Goal: Task Accomplishment & Management: Manage account settings

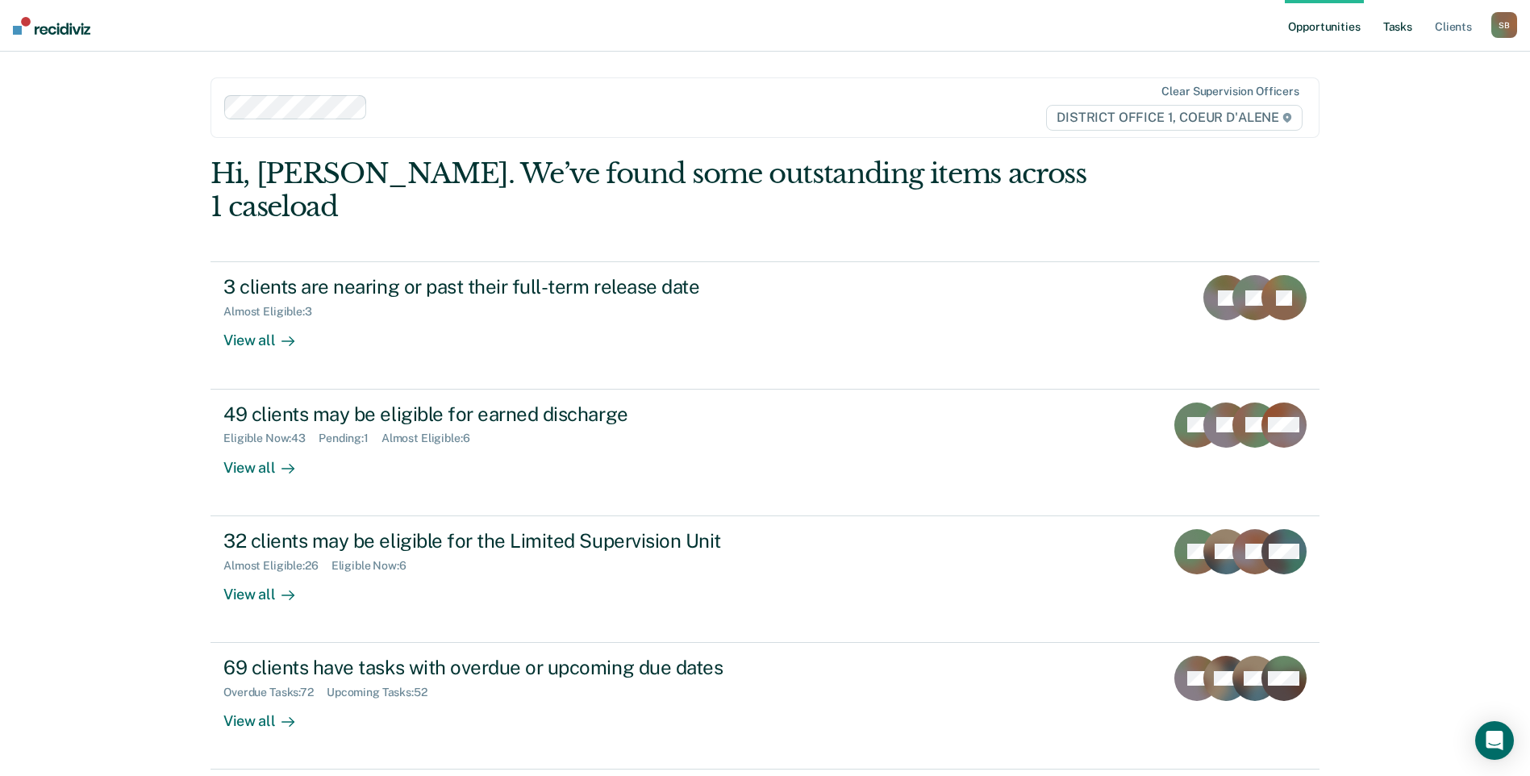
click at [1391, 27] on link "Tasks" at bounding box center [1397, 26] width 35 height 52
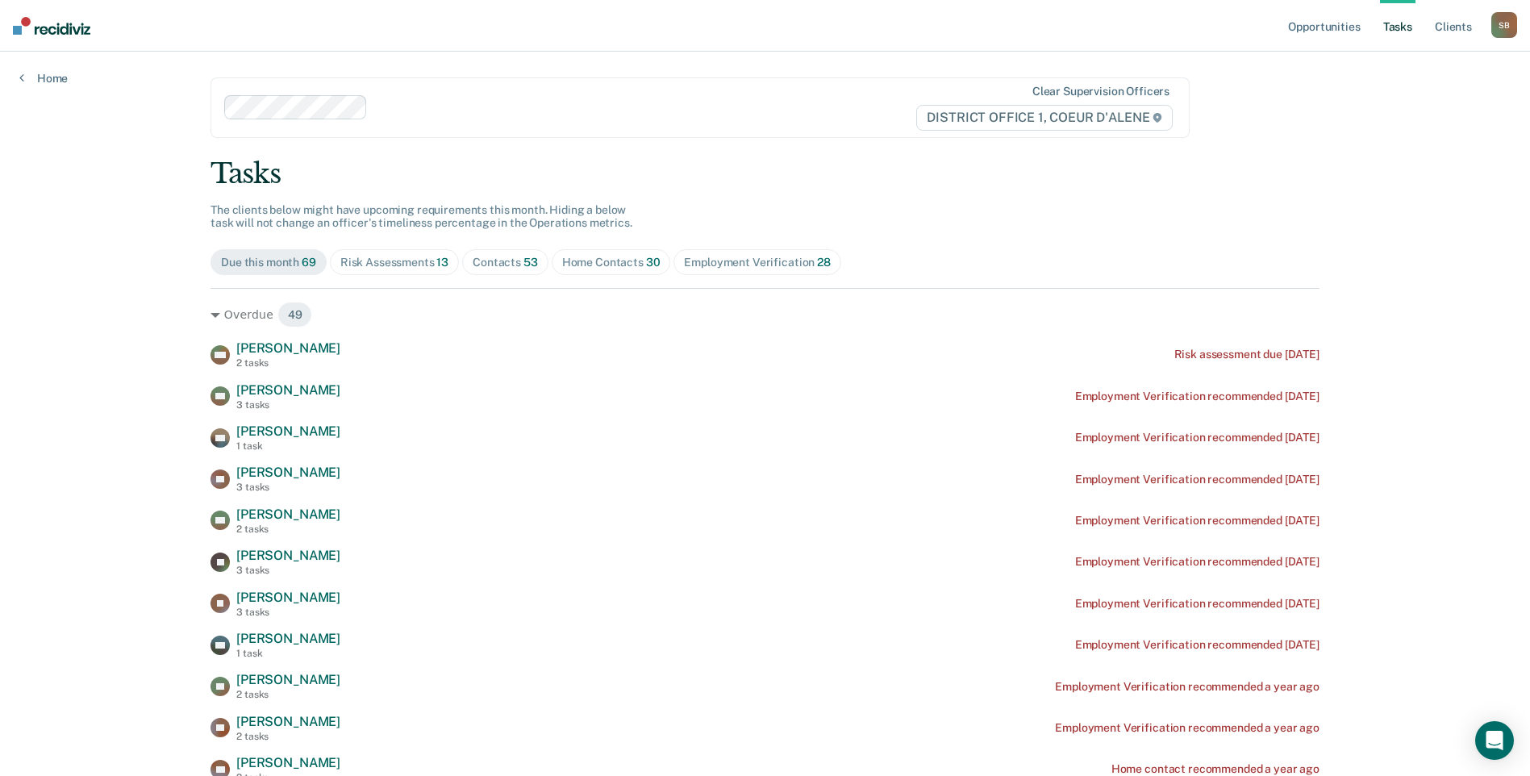
click at [524, 260] on span "53" at bounding box center [530, 262] width 15 height 13
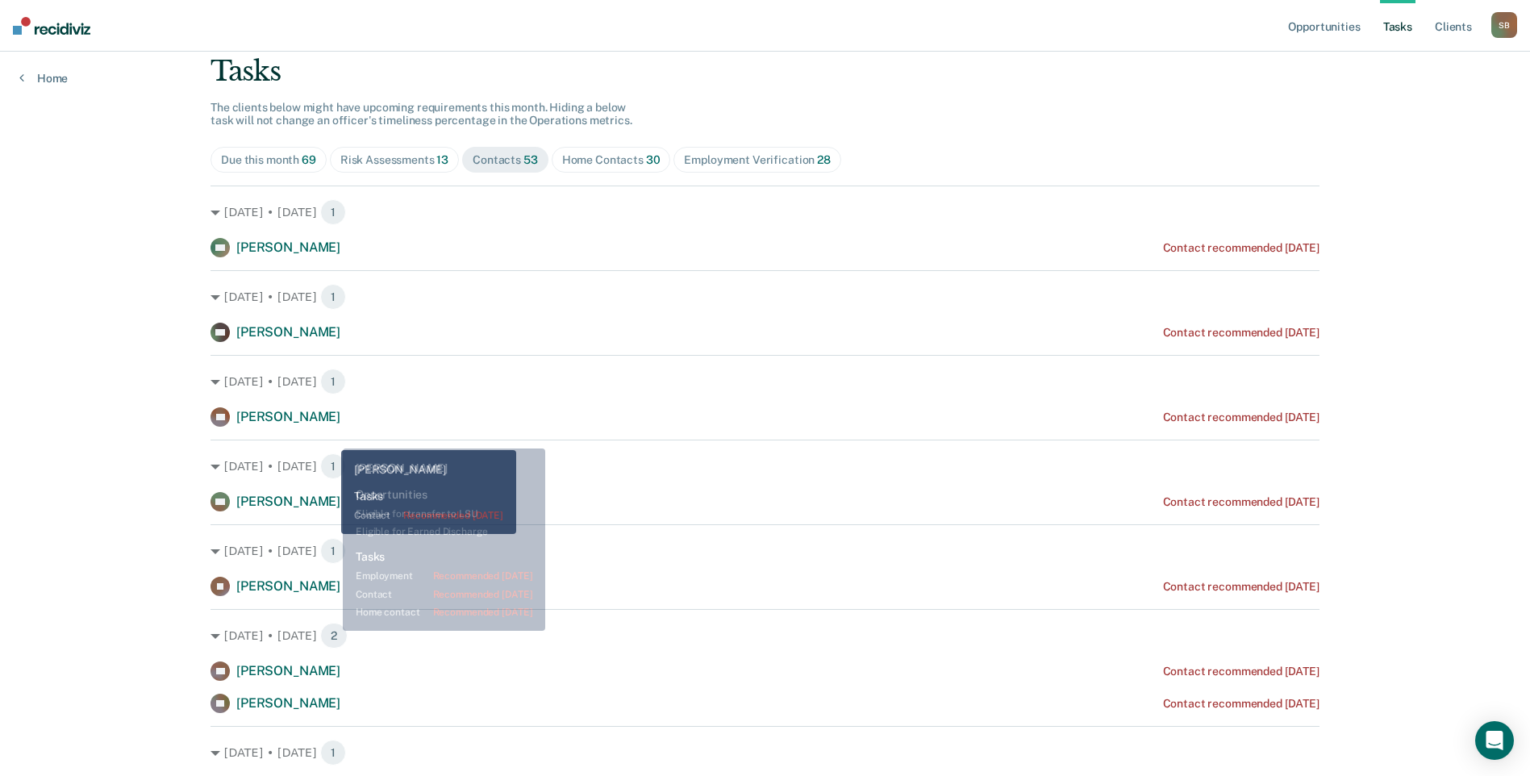
scroll to position [161, 0]
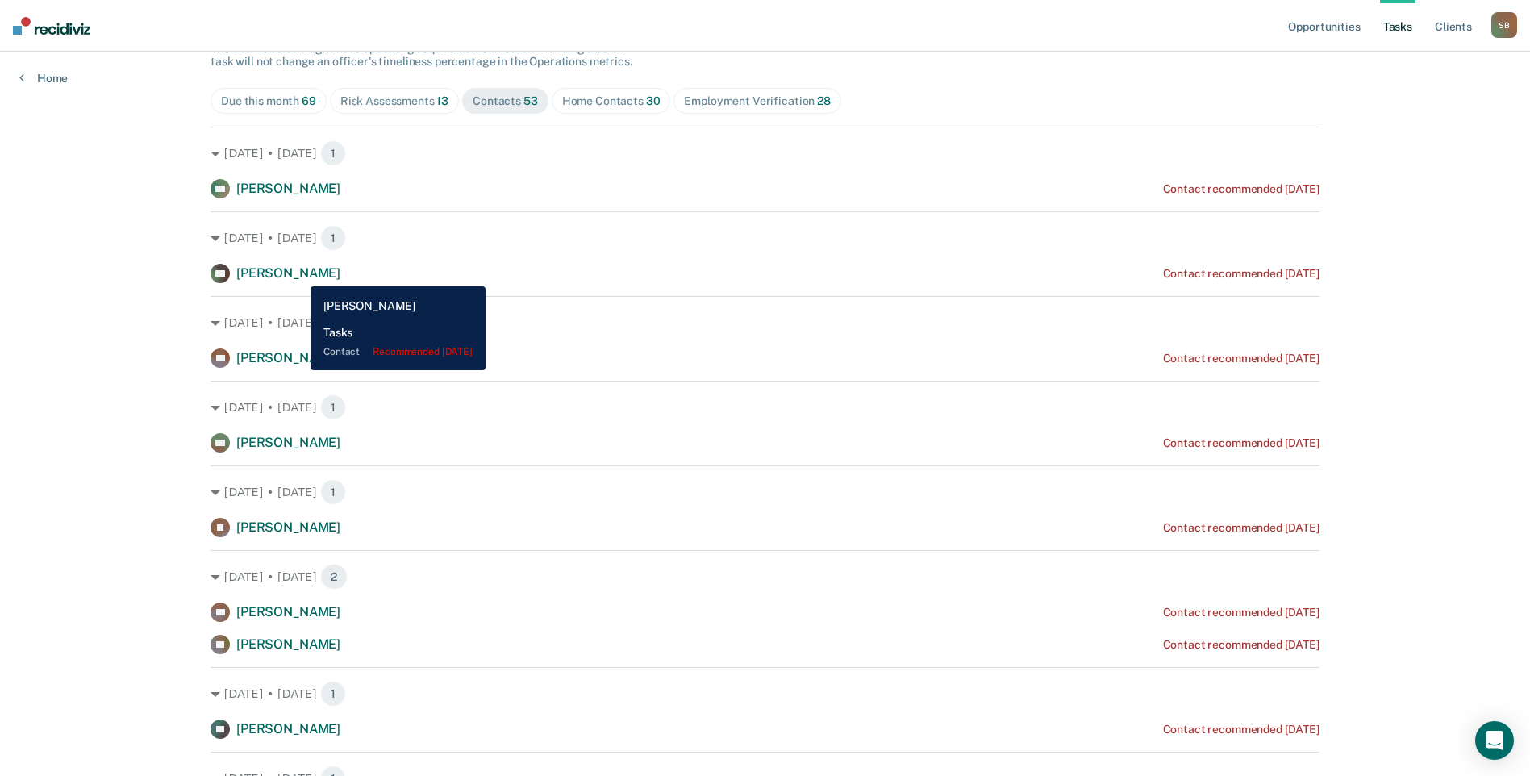
click at [298, 274] on span "[PERSON_NAME]" at bounding box center [288, 272] width 104 height 15
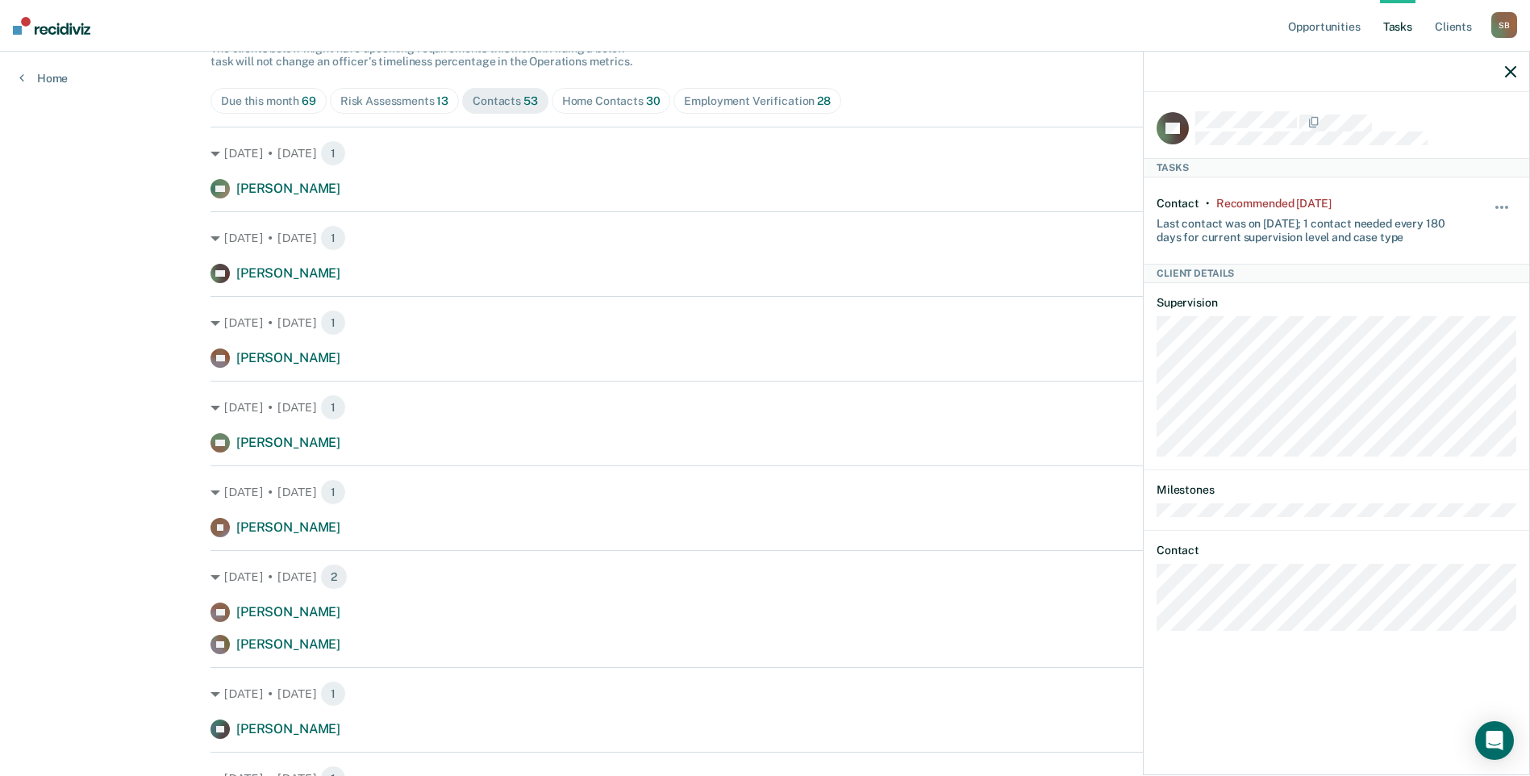
click at [280, 359] on span "[PERSON_NAME]" at bounding box center [288, 357] width 104 height 15
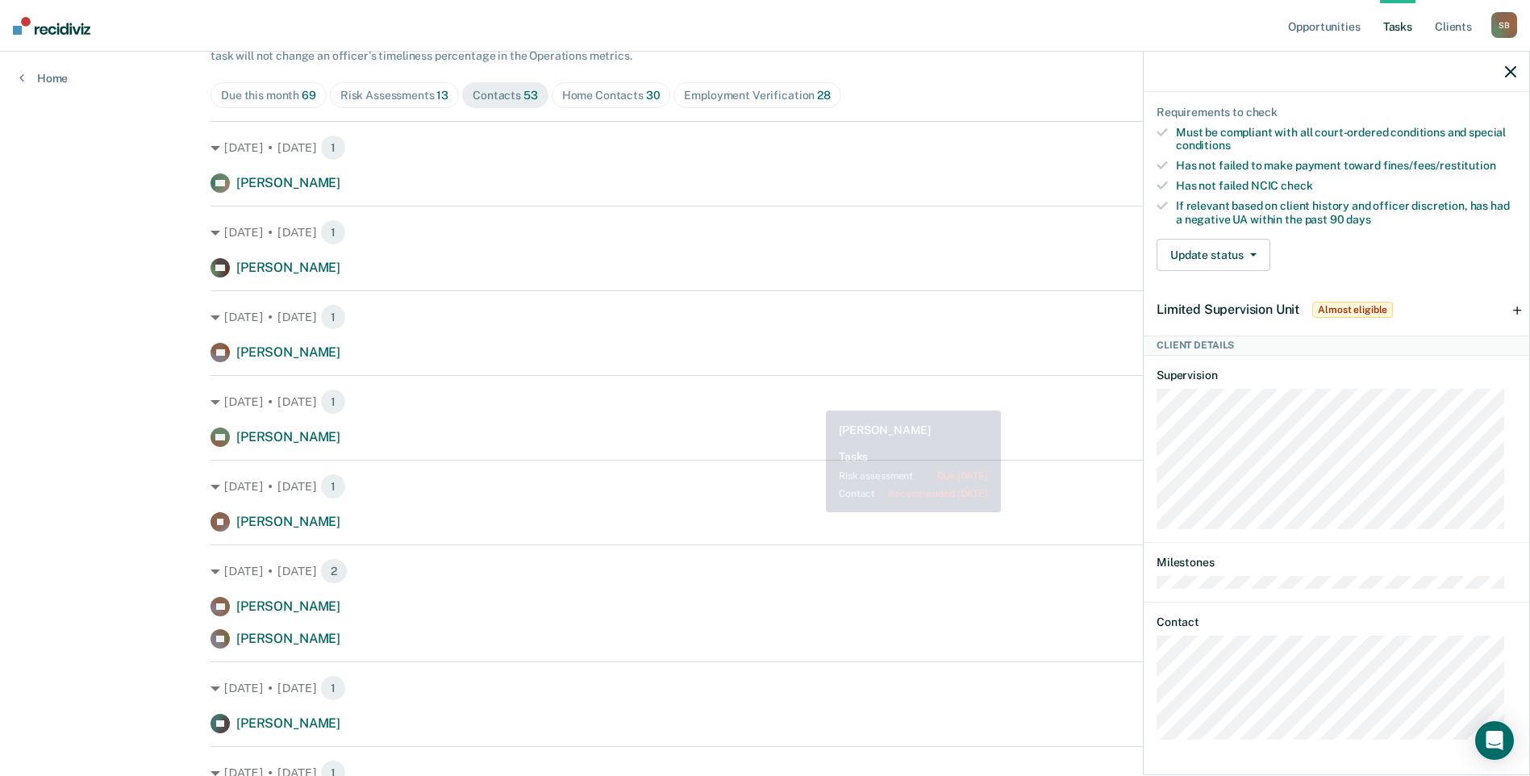
scroll to position [0, 0]
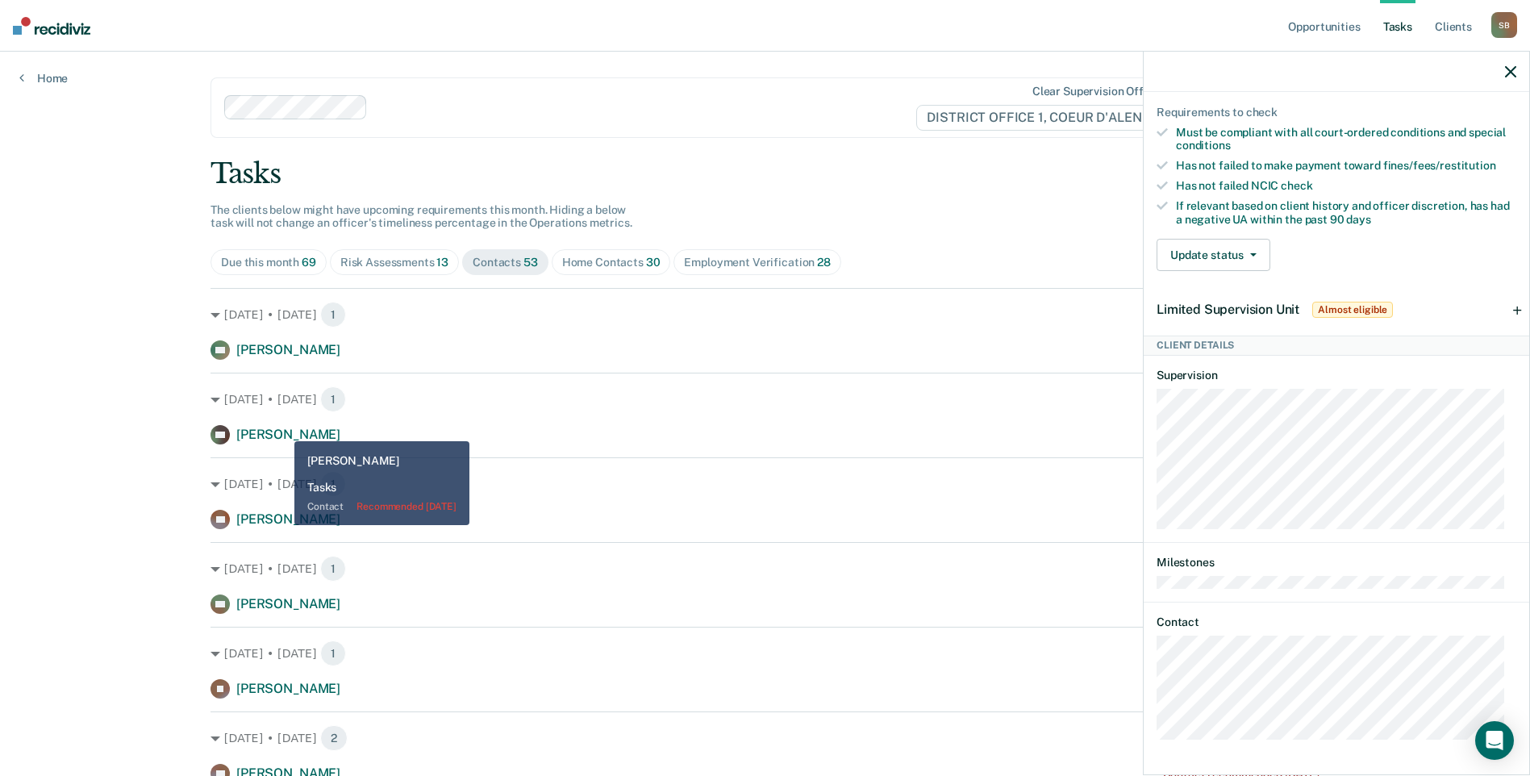
click at [281, 428] on span "[PERSON_NAME]" at bounding box center [288, 434] width 104 height 15
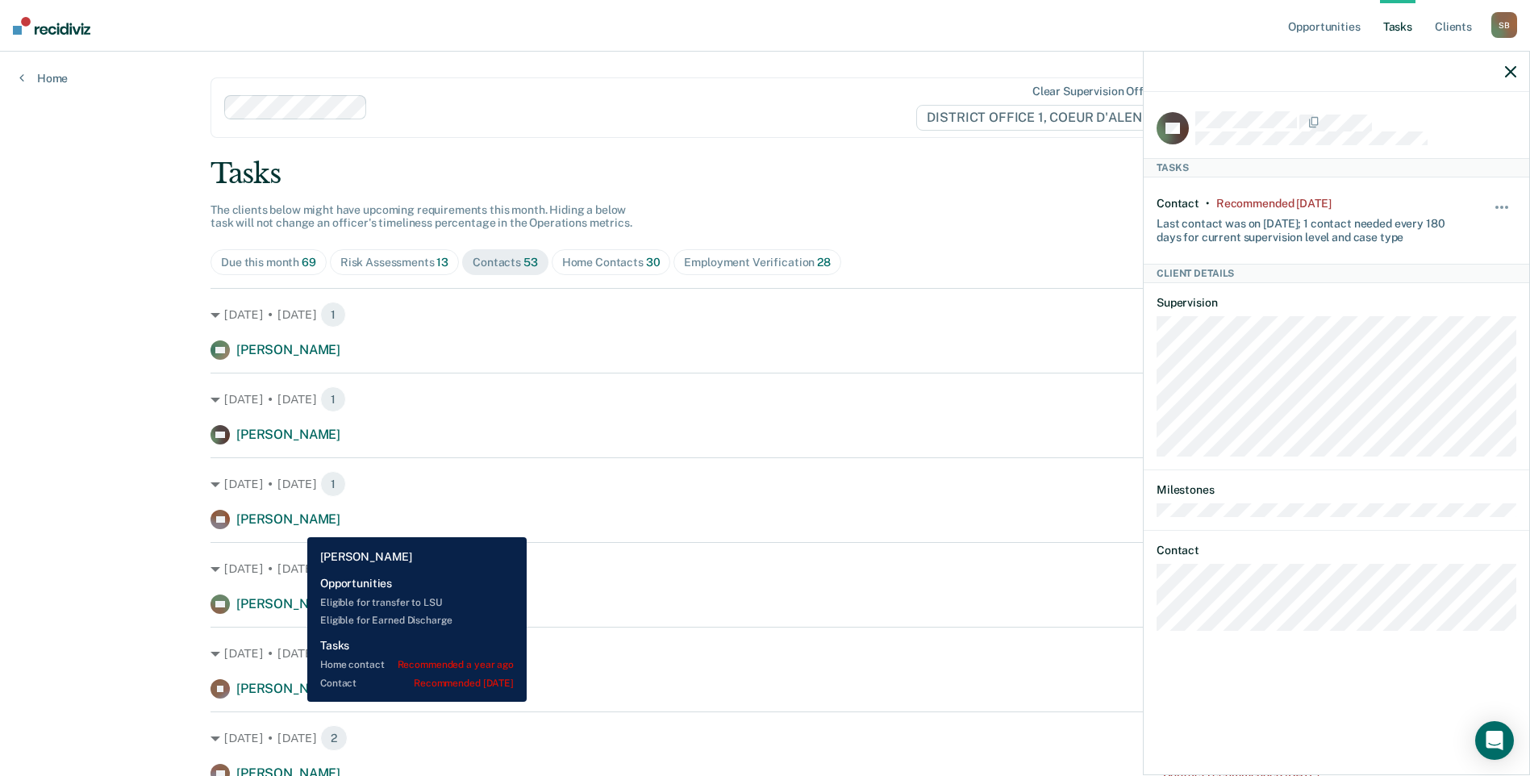
click at [295, 525] on span "[PERSON_NAME]" at bounding box center [288, 518] width 104 height 15
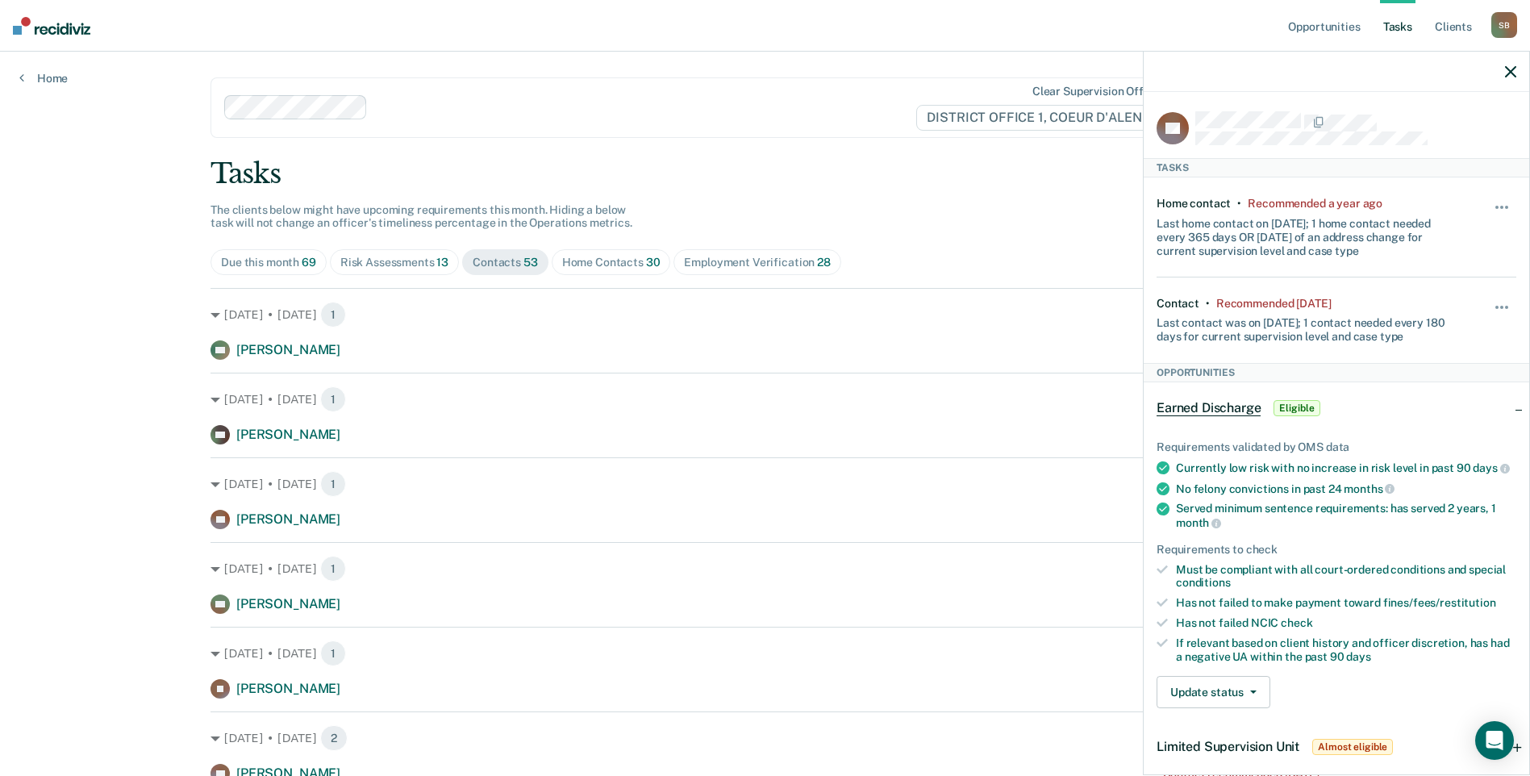
click at [1489, 298] on div "Hide from tasks list for... 7 days 30 days 90 days" at bounding box center [1502, 320] width 27 height 47
click at [1489, 302] on button "button" at bounding box center [1502, 315] width 27 height 26
click at [1413, 377] on button "7 days" at bounding box center [1458, 384] width 116 height 26
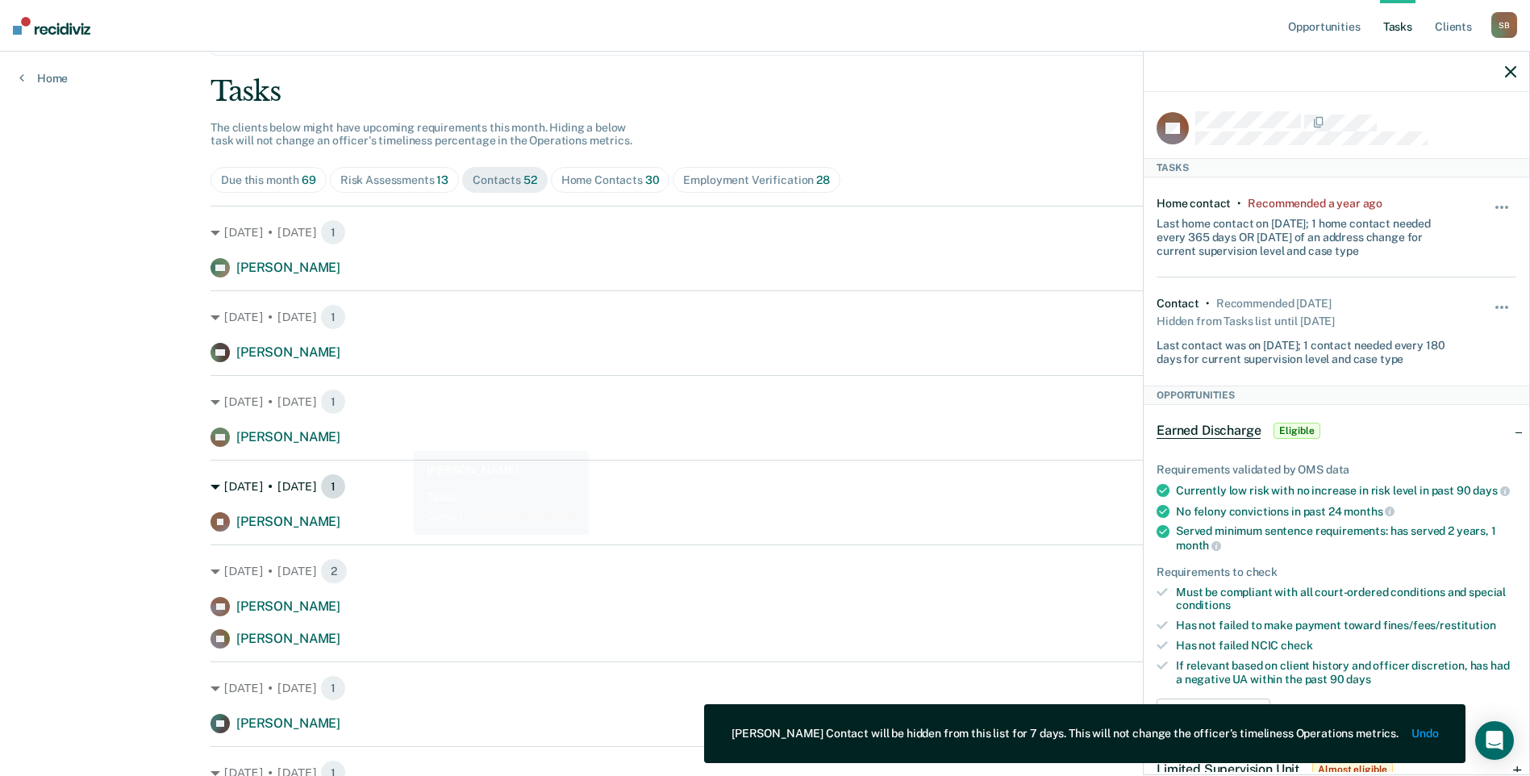
scroll to position [161, 0]
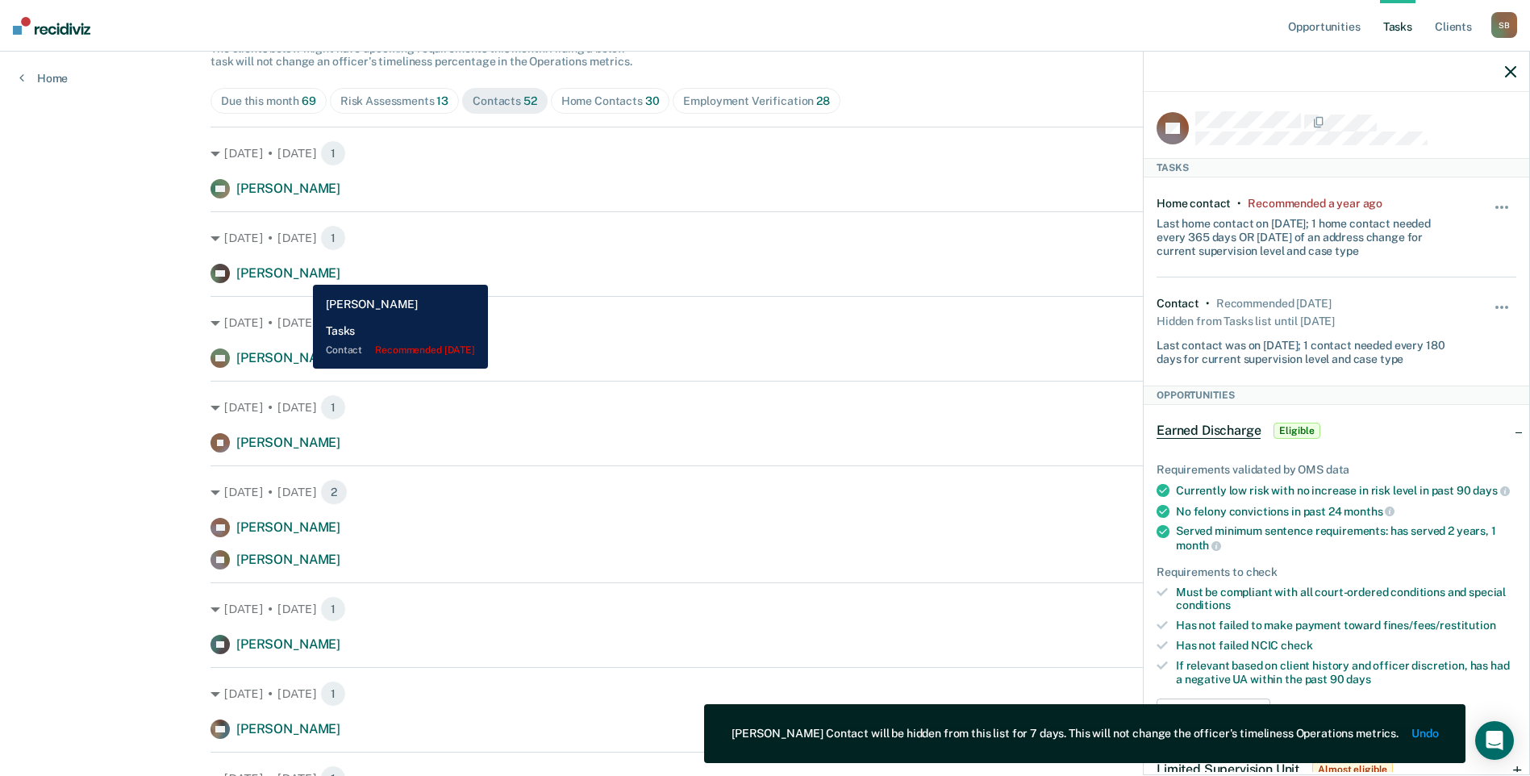
click at [301, 273] on span "[PERSON_NAME]" at bounding box center [288, 272] width 104 height 15
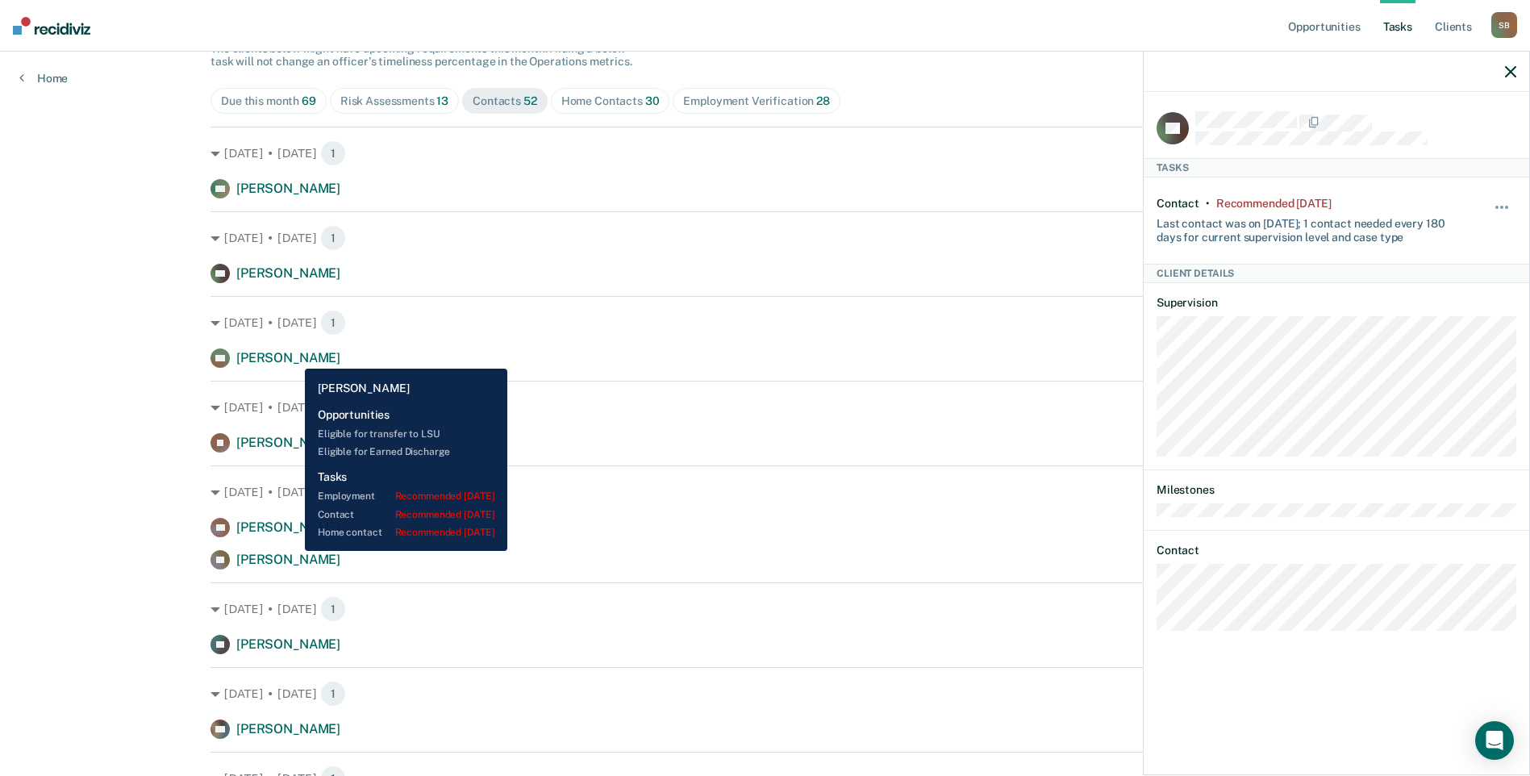
click at [293, 356] on span "[PERSON_NAME]" at bounding box center [288, 357] width 104 height 15
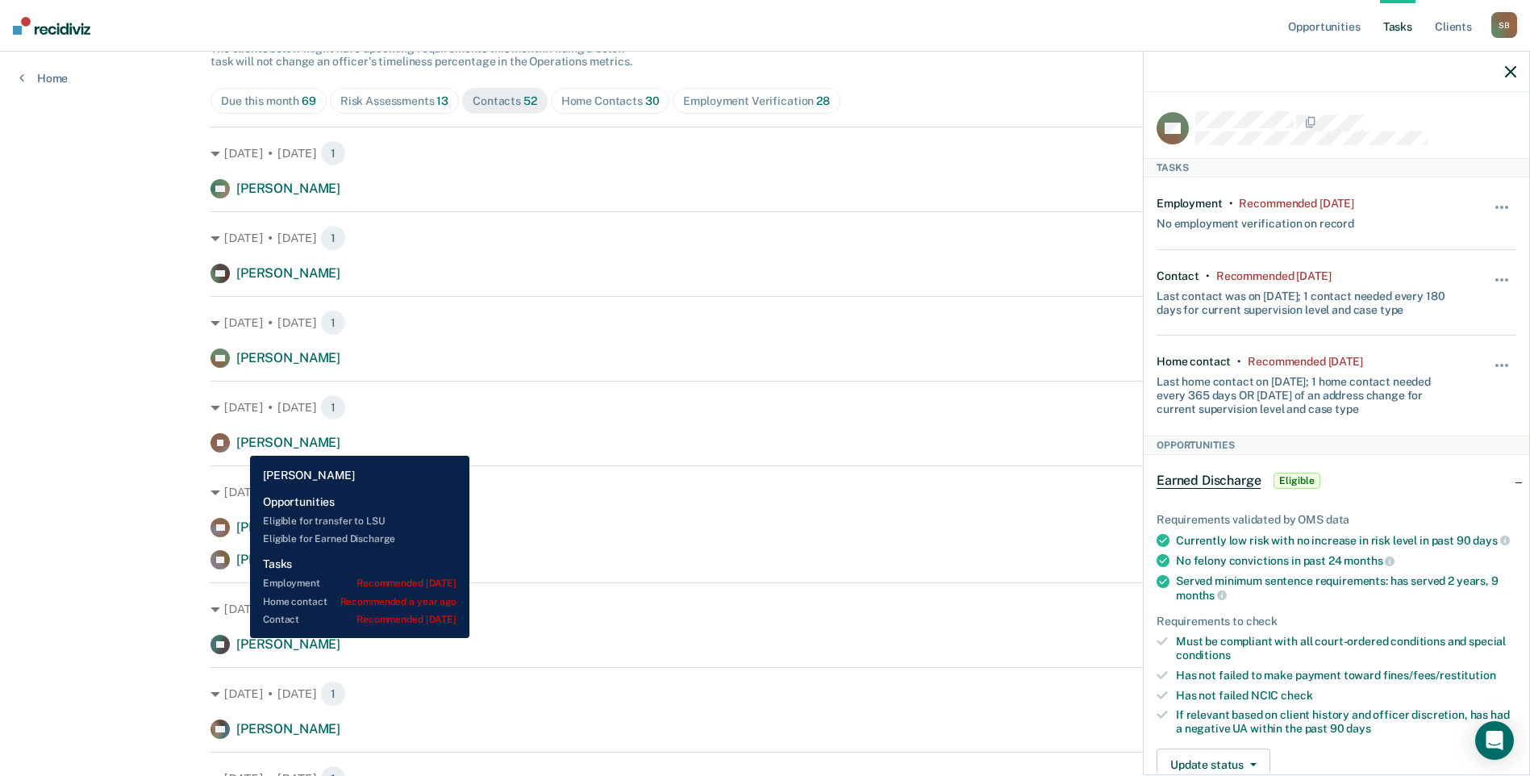
click at [238, 444] on span "[PERSON_NAME]" at bounding box center [288, 442] width 104 height 15
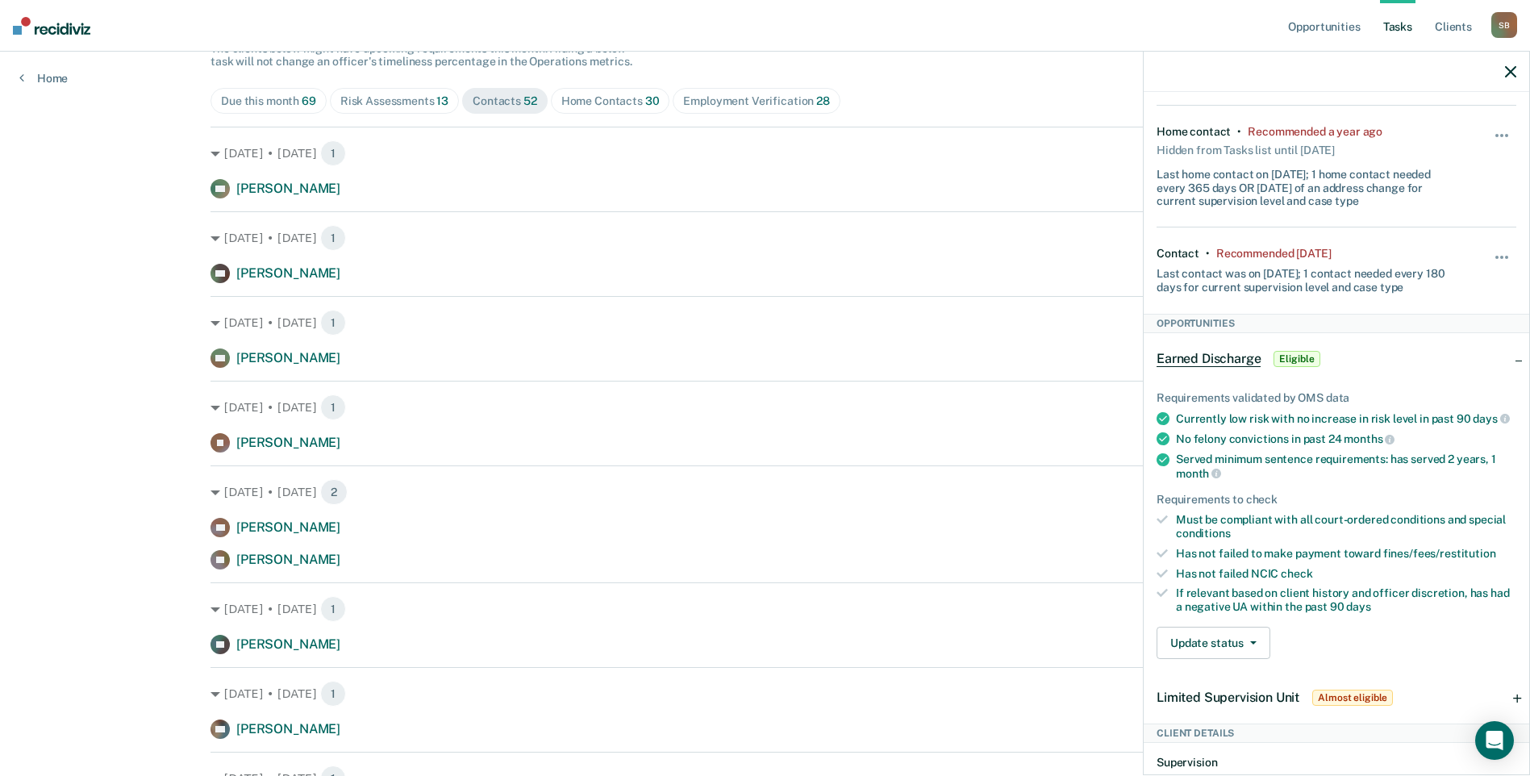
scroll to position [60, 0]
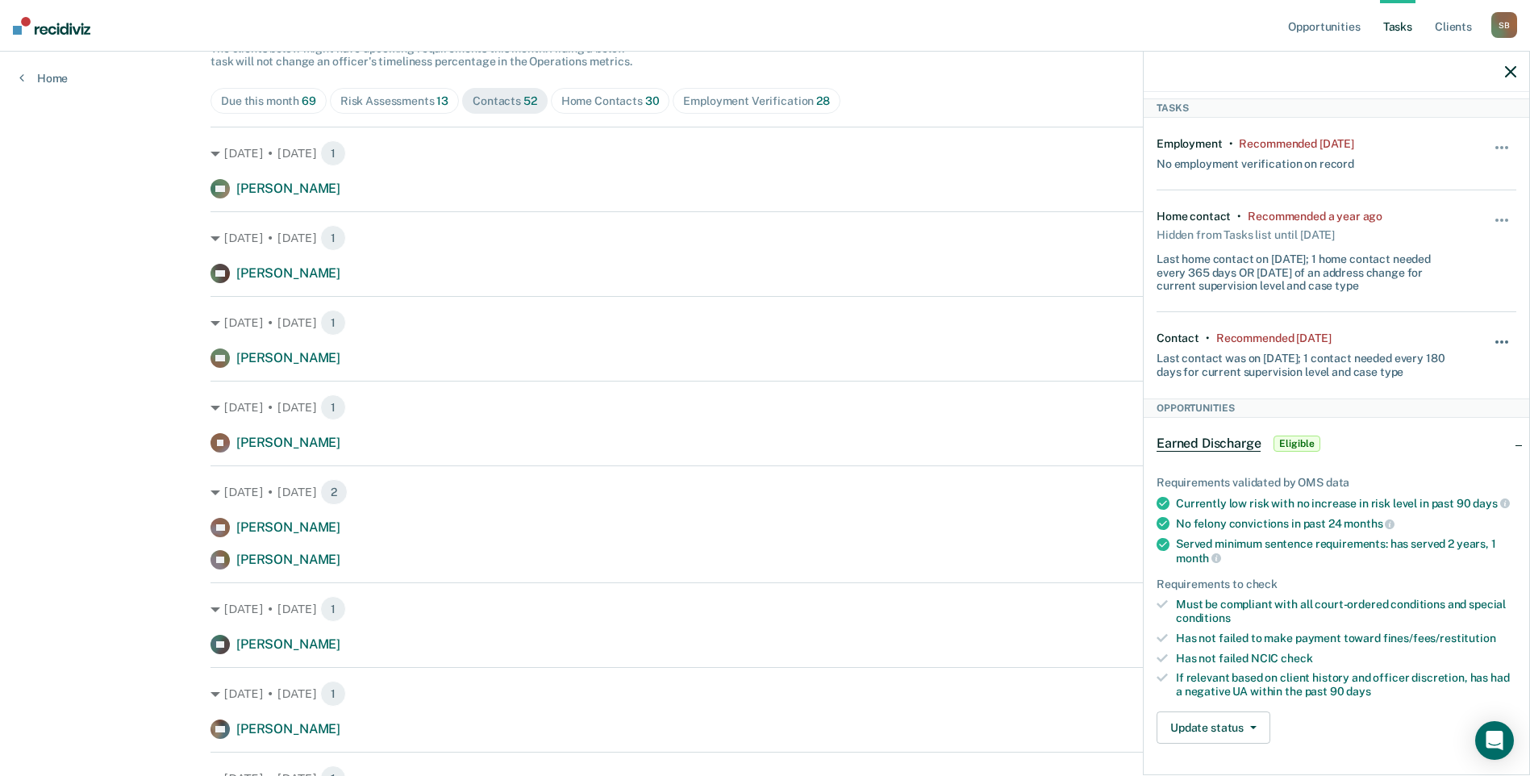
click at [1490, 338] on button "button" at bounding box center [1502, 350] width 27 height 26
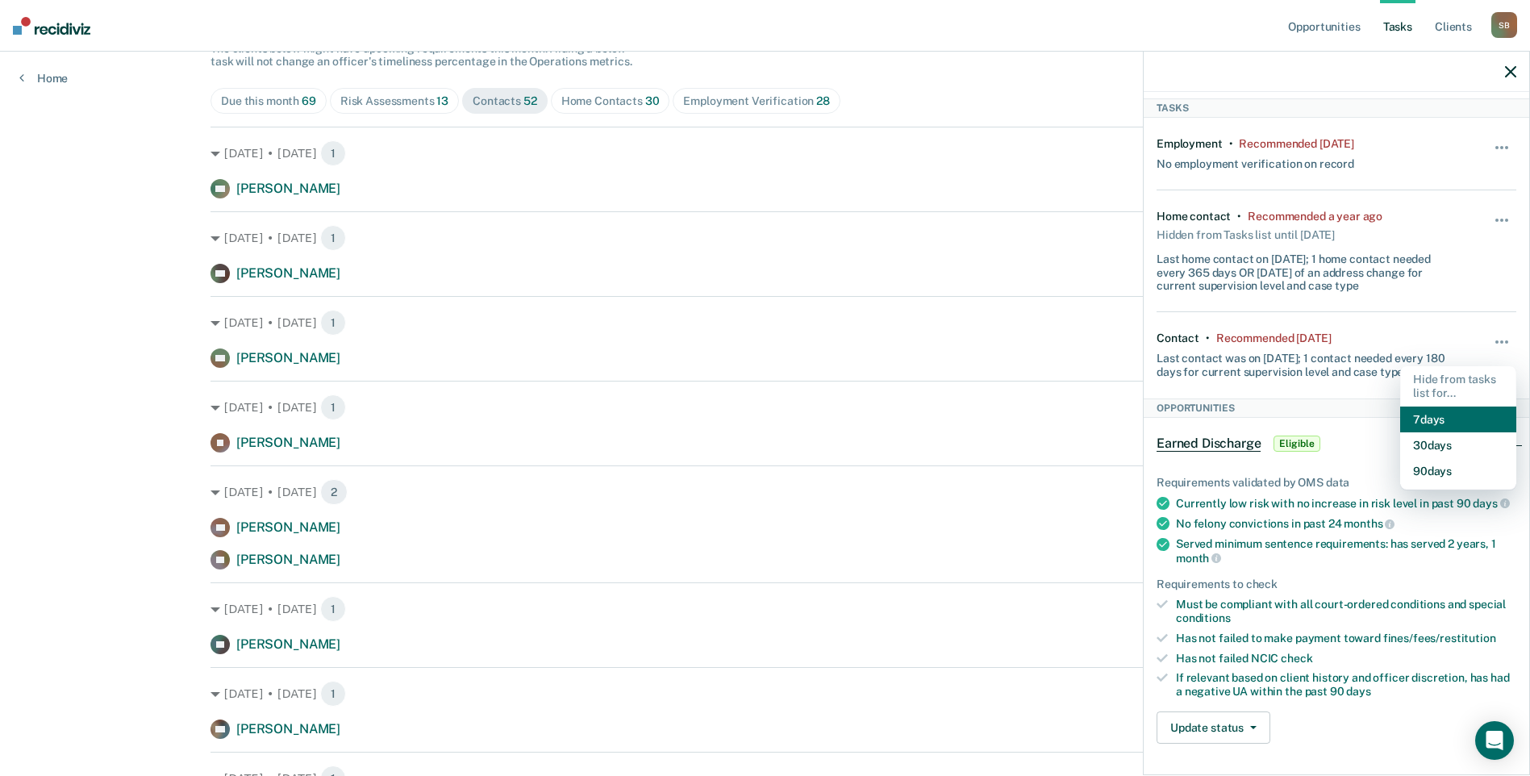
click at [1437, 415] on button "7 days" at bounding box center [1458, 419] width 116 height 26
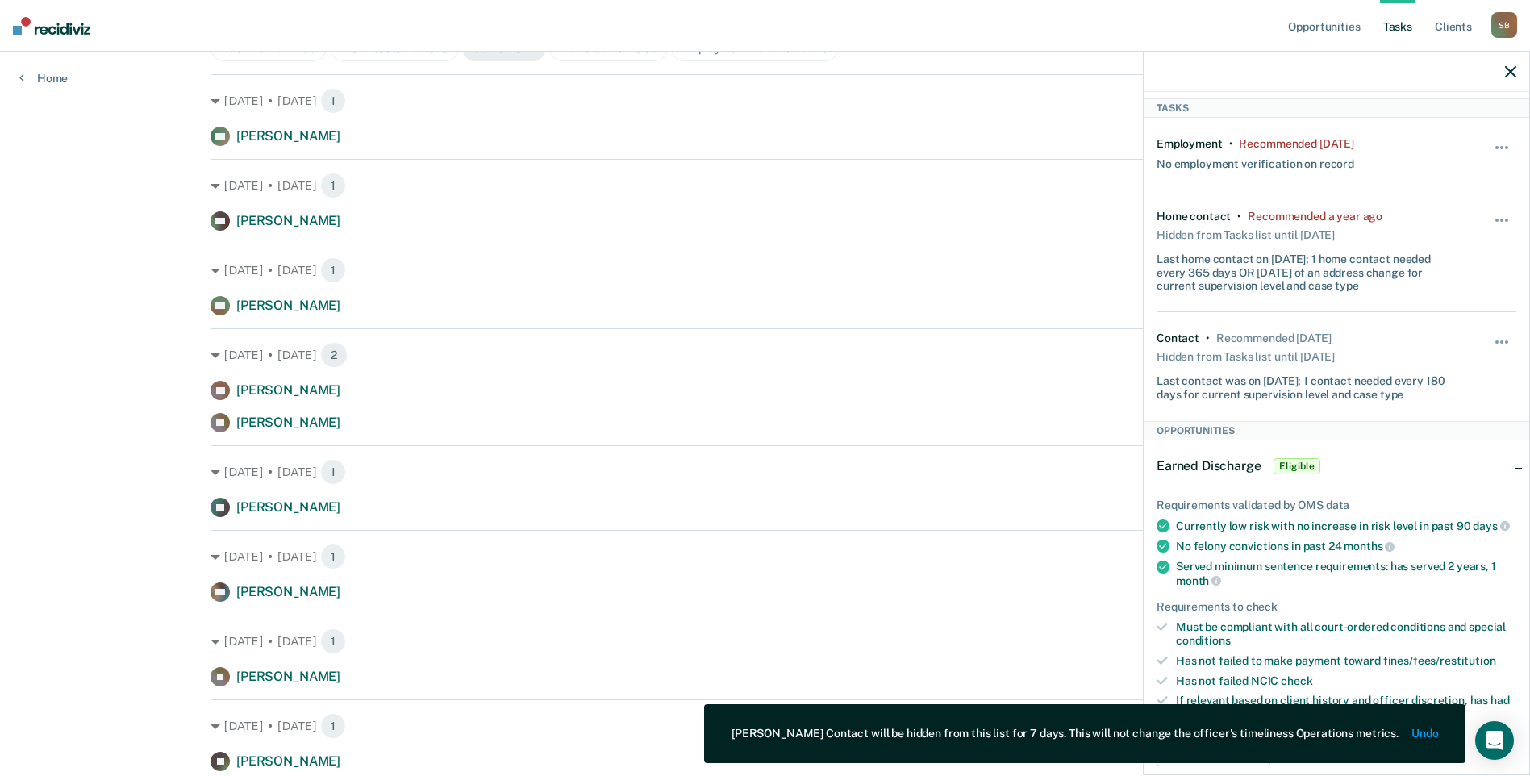
scroll to position [242, 0]
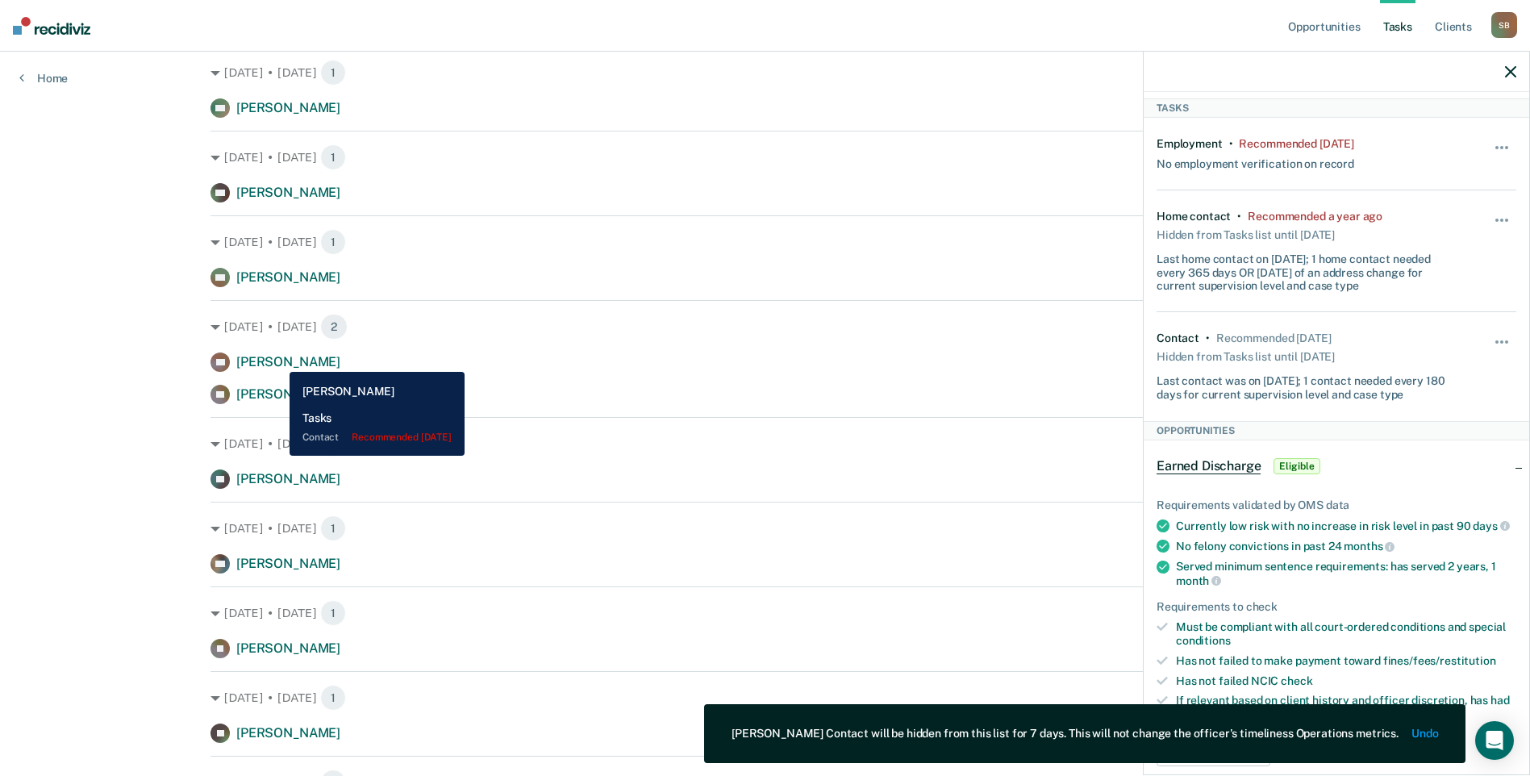
click at [277, 360] on span "Renae Akers" at bounding box center [288, 361] width 104 height 15
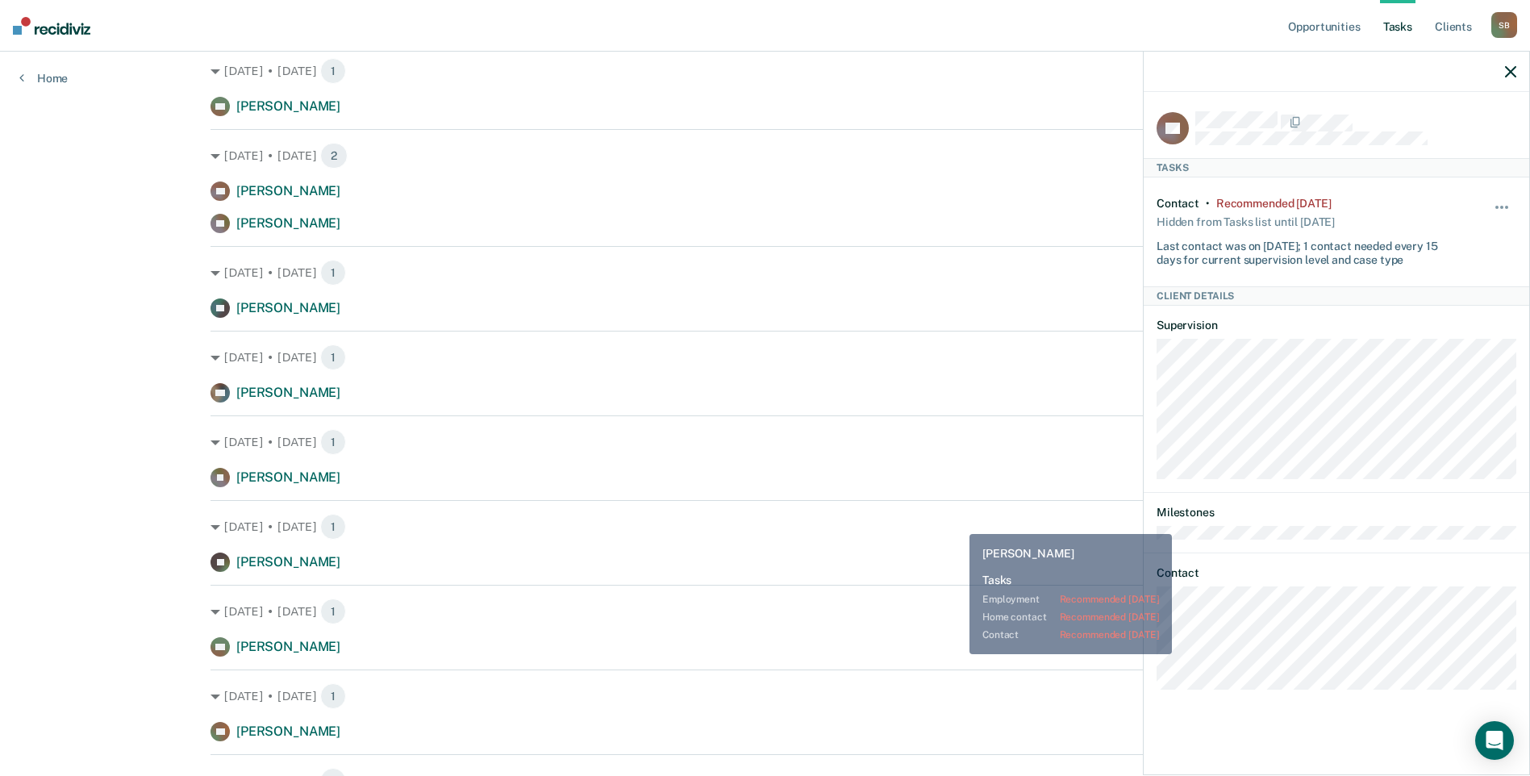
scroll to position [403, 0]
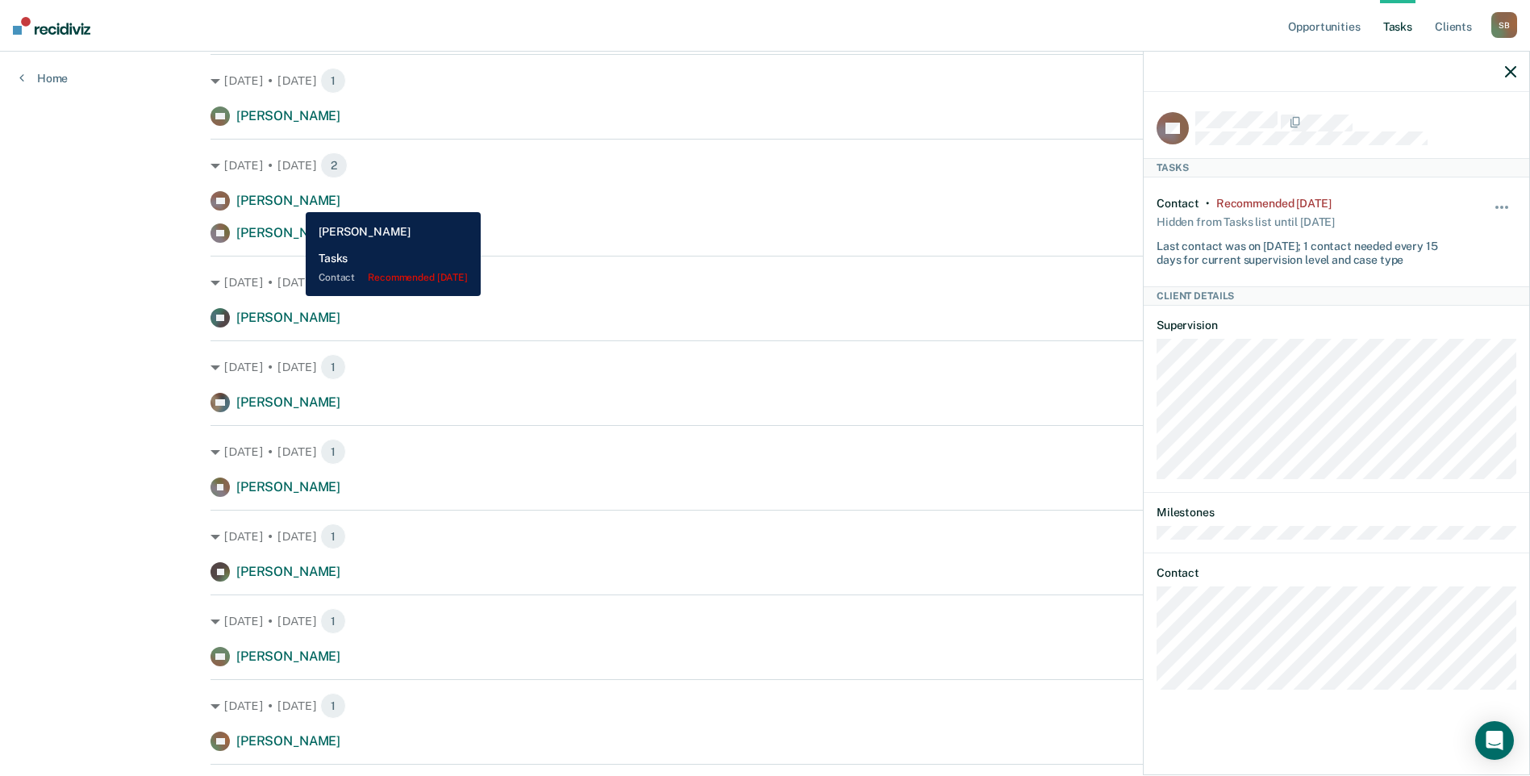
click at [294, 200] on span "Renae Akers" at bounding box center [288, 200] width 104 height 15
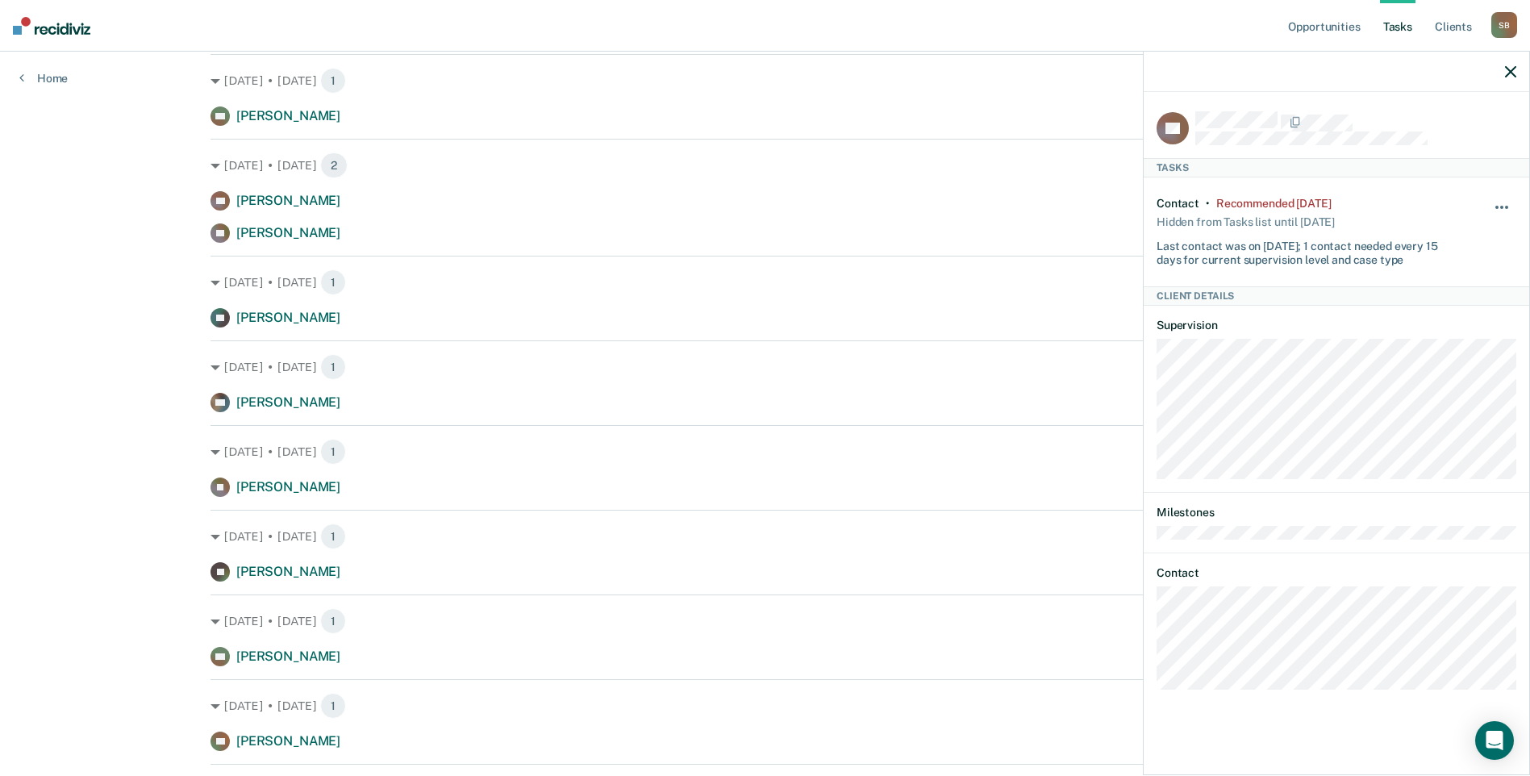
click at [1507, 202] on button "button" at bounding box center [1502, 215] width 27 height 26
click at [1436, 285] on button "7 days" at bounding box center [1458, 285] width 116 height 26
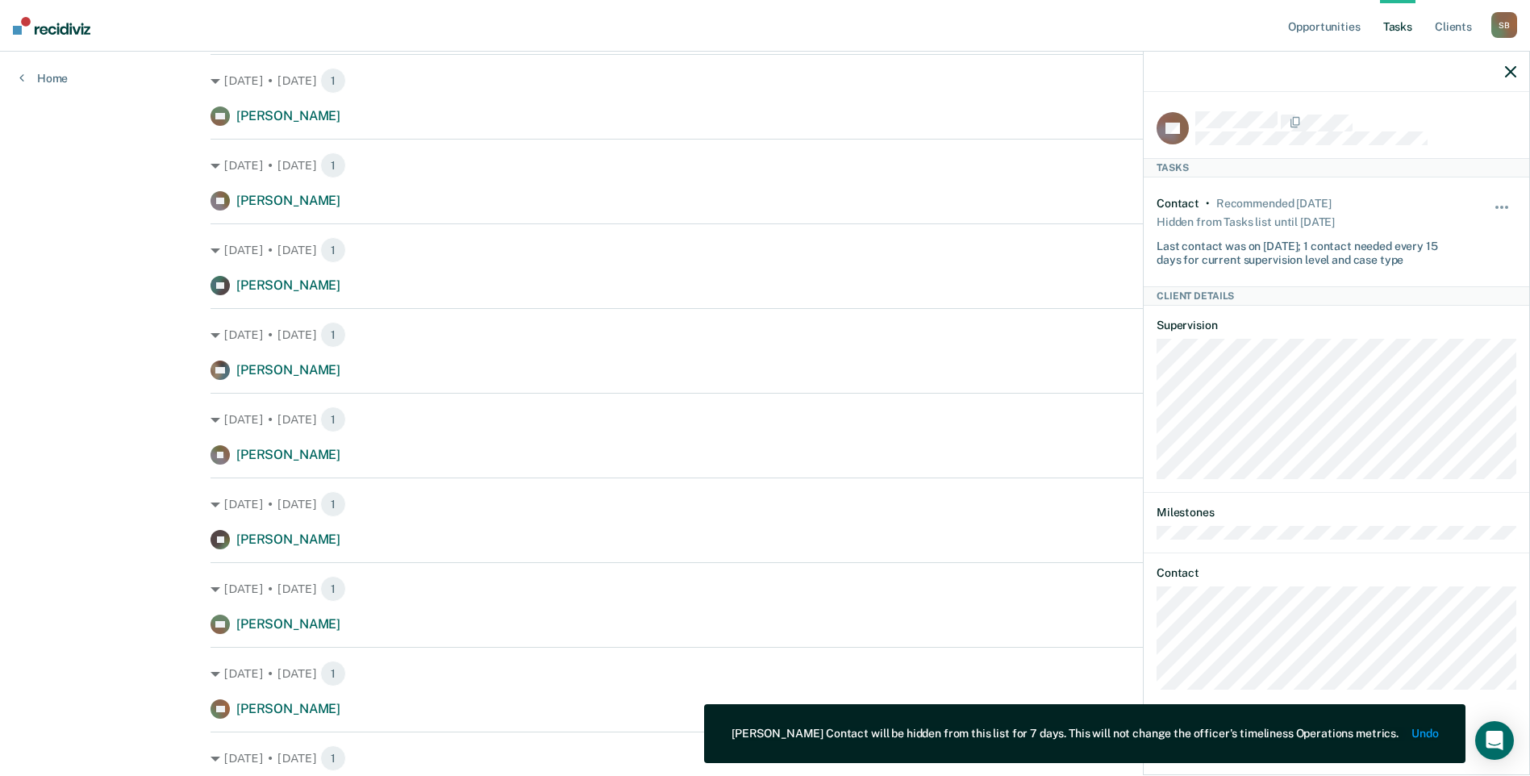
click at [1504, 72] on div at bounding box center [1336, 72] width 385 height 40
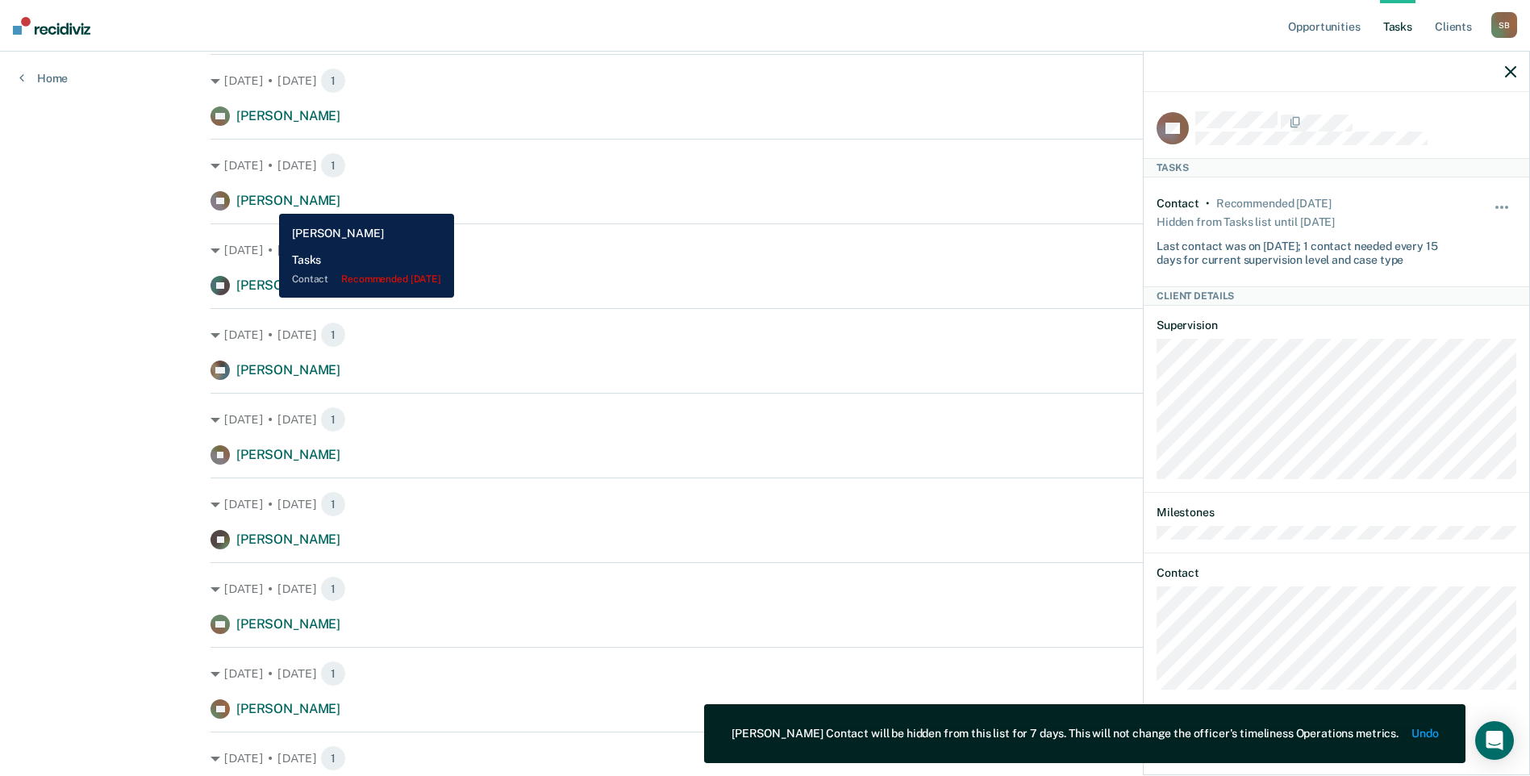
click at [268, 201] on span "[PERSON_NAME]" at bounding box center [288, 200] width 104 height 15
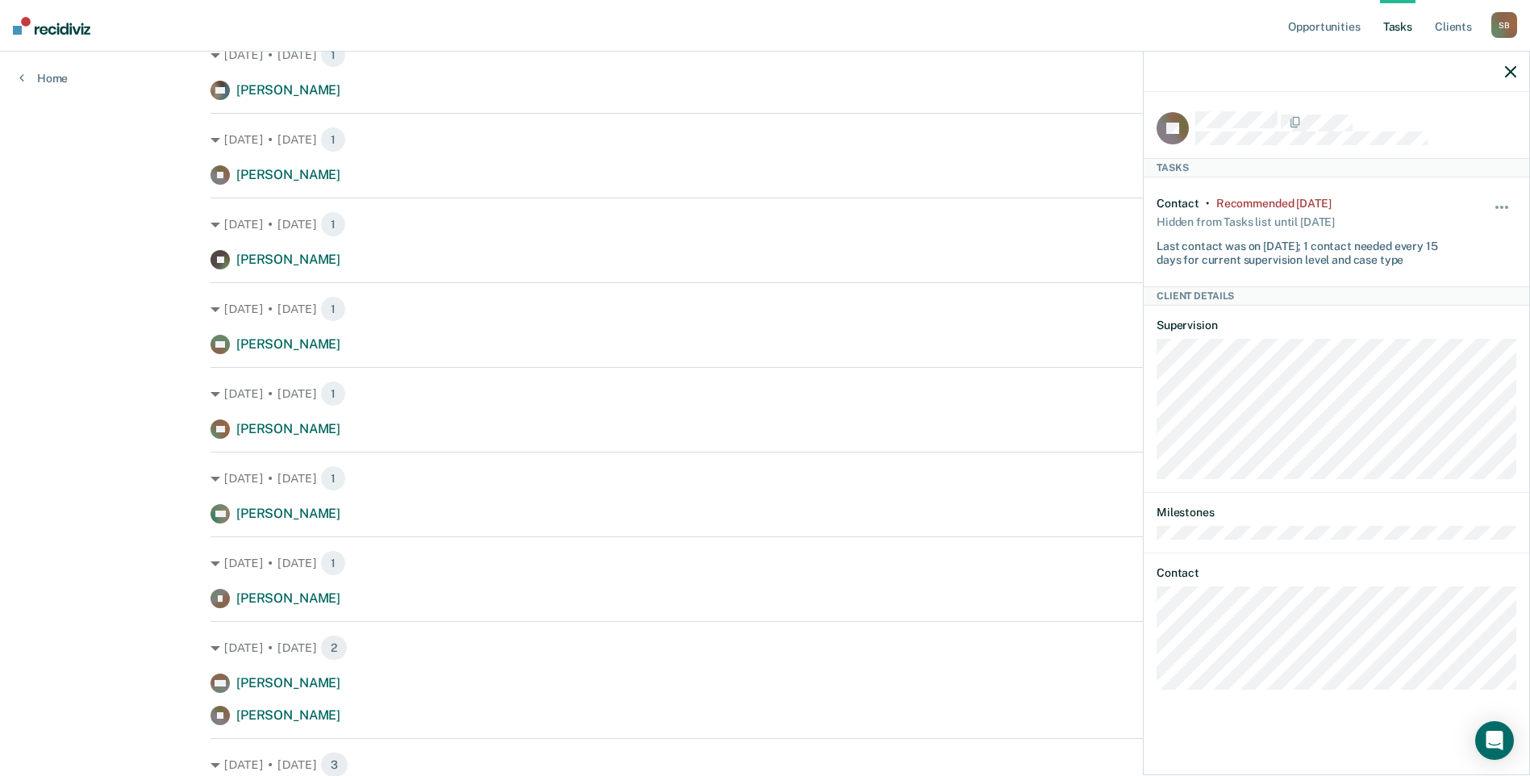
scroll to position [709, 0]
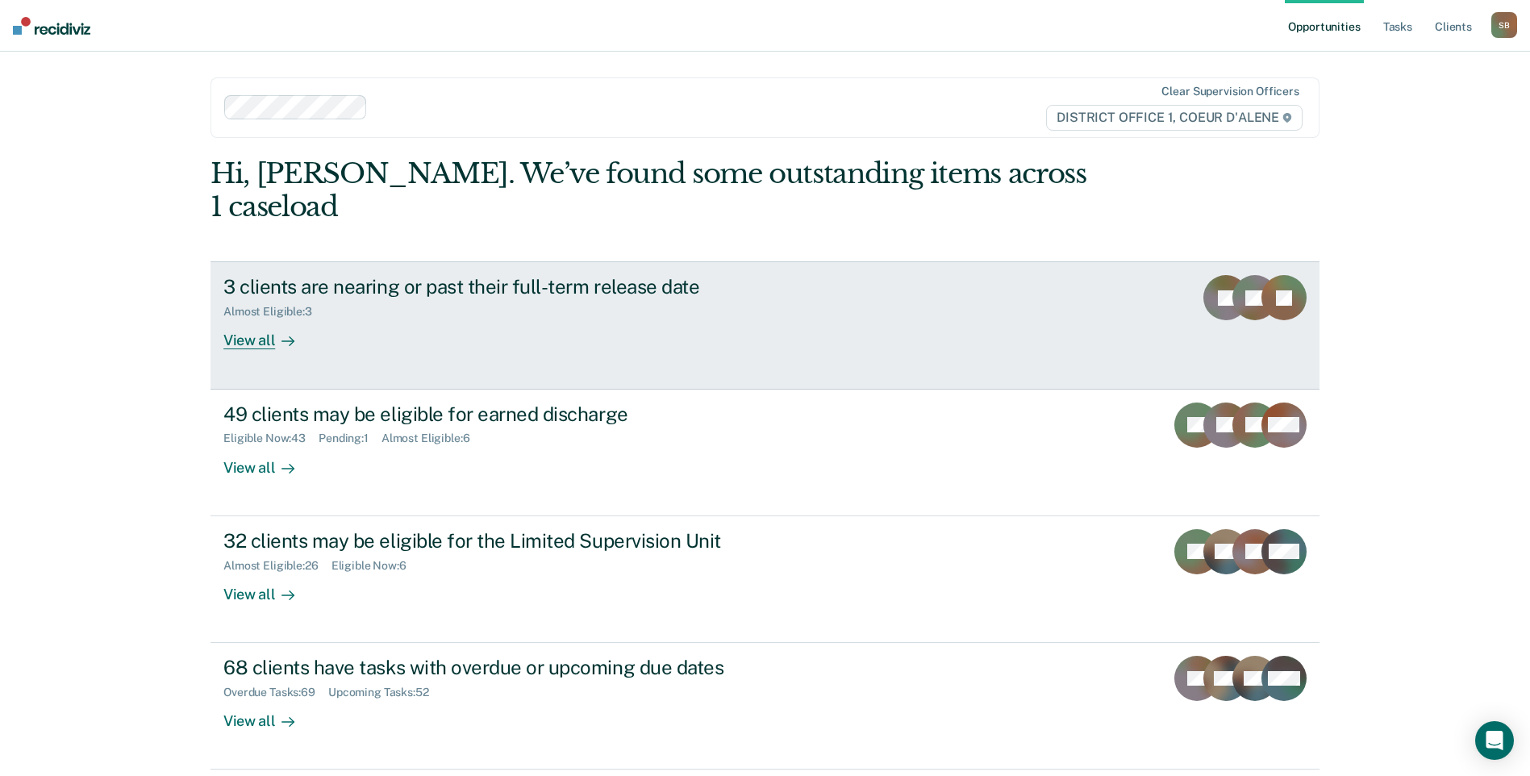
click at [266, 319] on div "View all" at bounding box center [268, 334] width 90 height 31
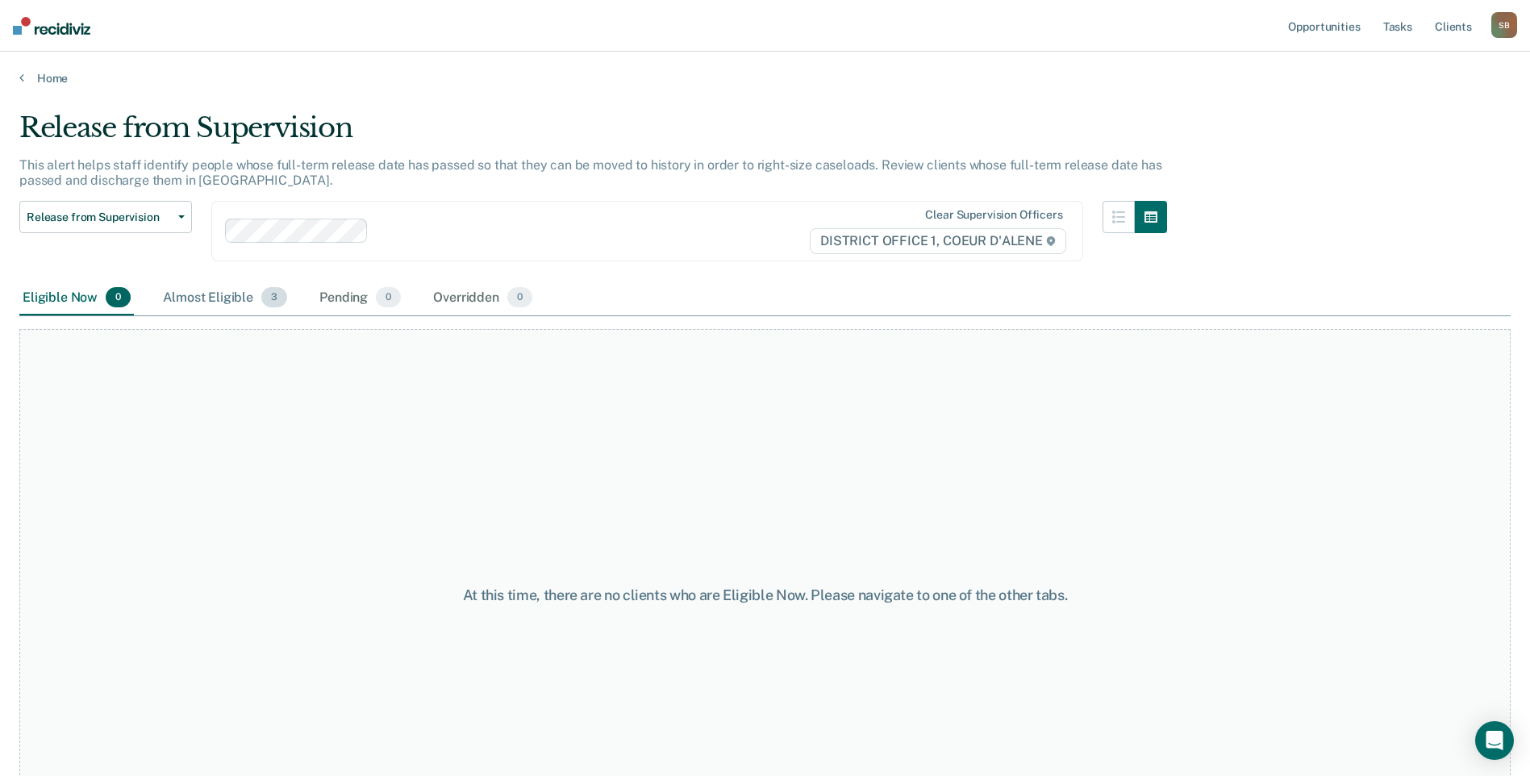
click at [214, 294] on div "Almost Eligible 3" at bounding box center [225, 298] width 131 height 35
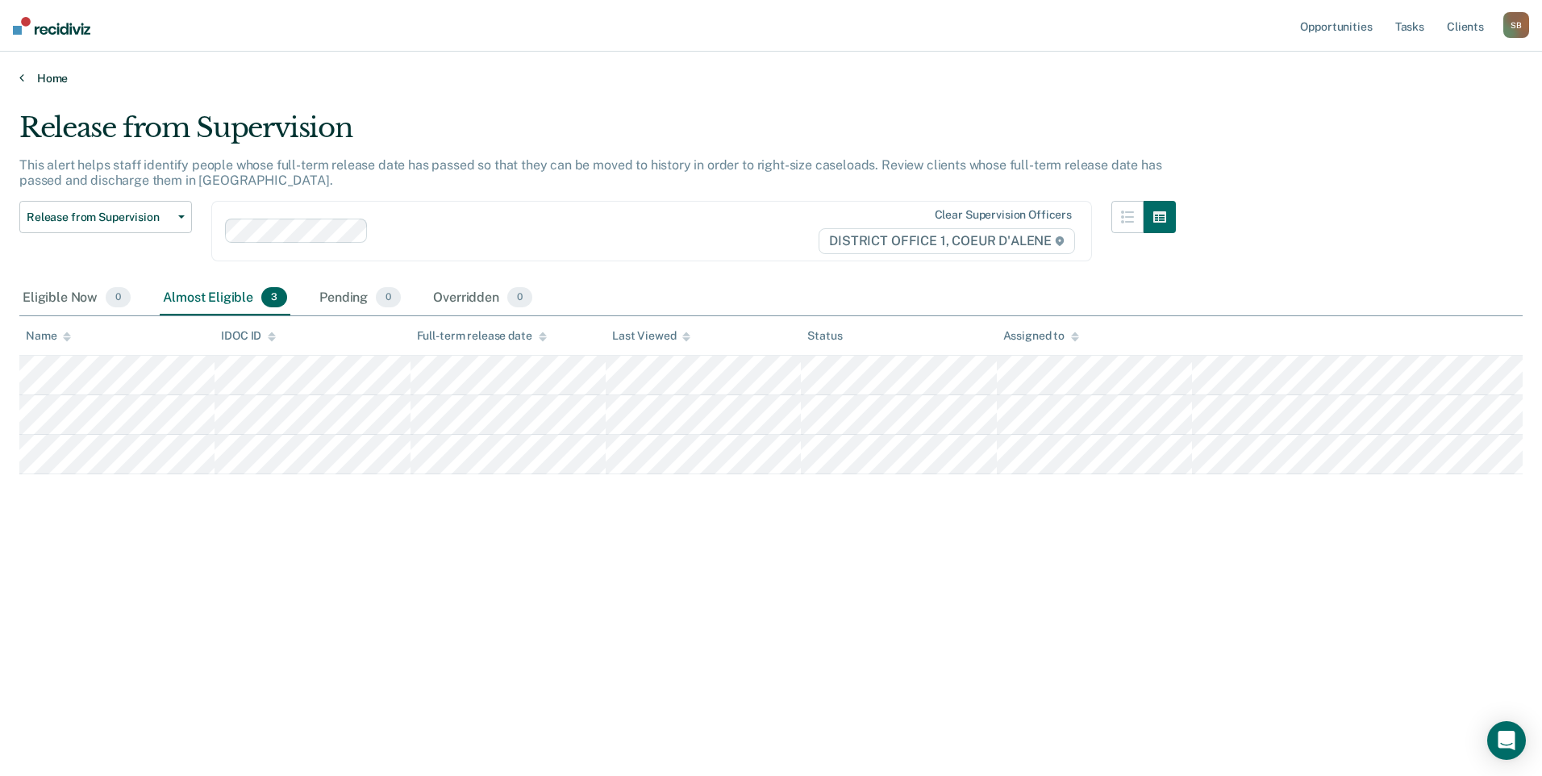
click at [23, 72] on icon at bounding box center [21, 77] width 5 height 13
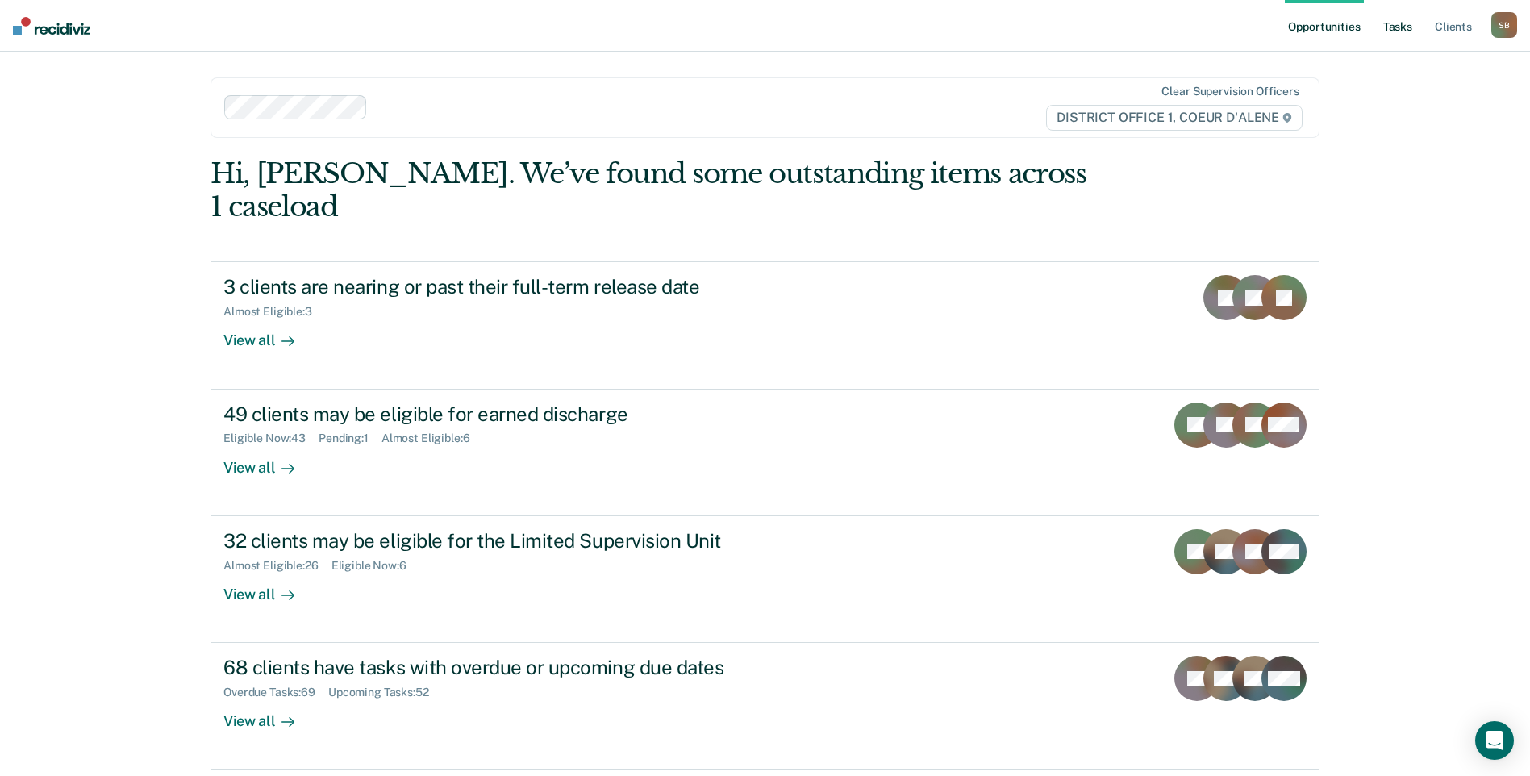
click at [1408, 26] on link "Tasks" at bounding box center [1397, 26] width 35 height 52
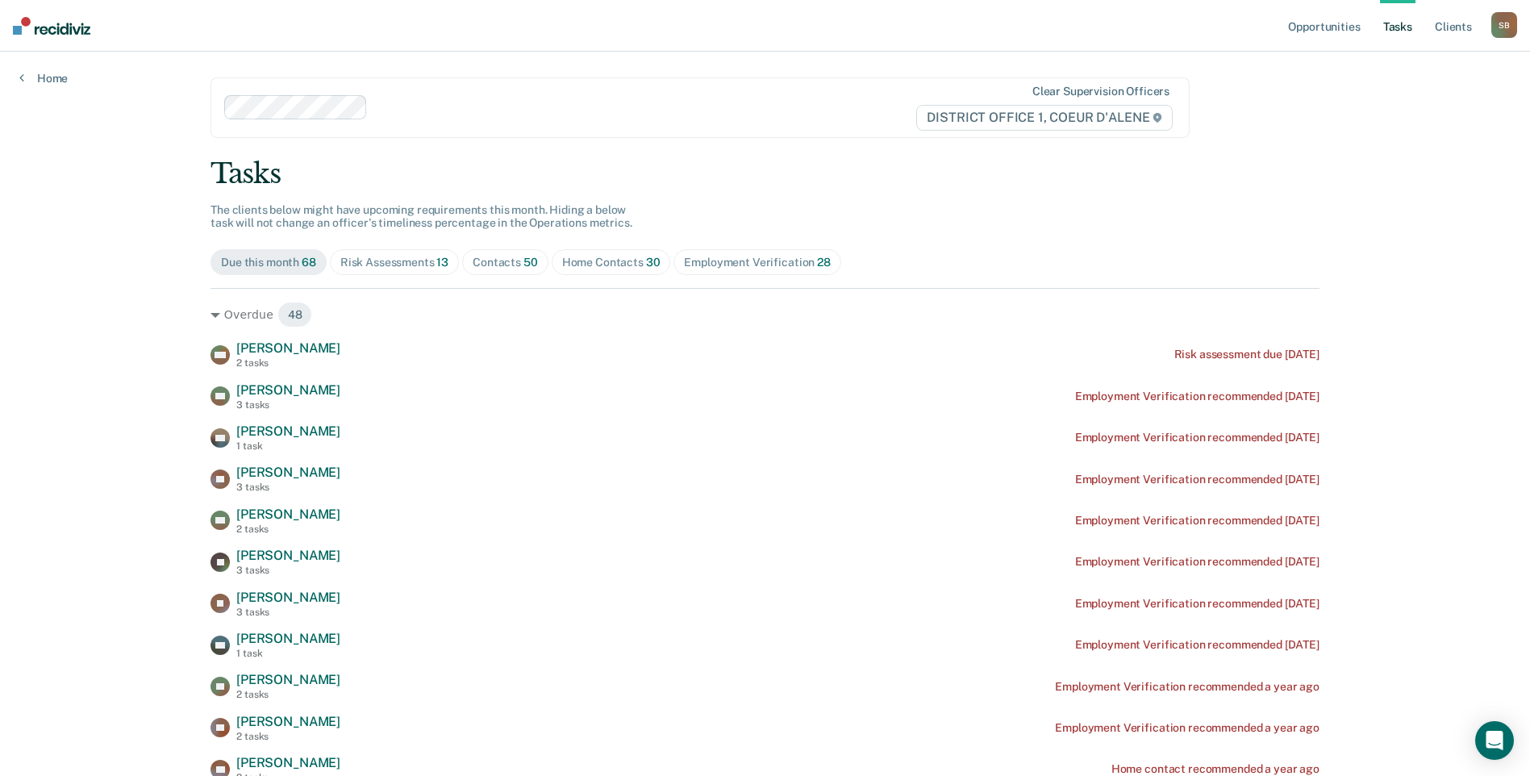
click at [500, 256] on div "Contacts 50" at bounding box center [505, 263] width 65 height 14
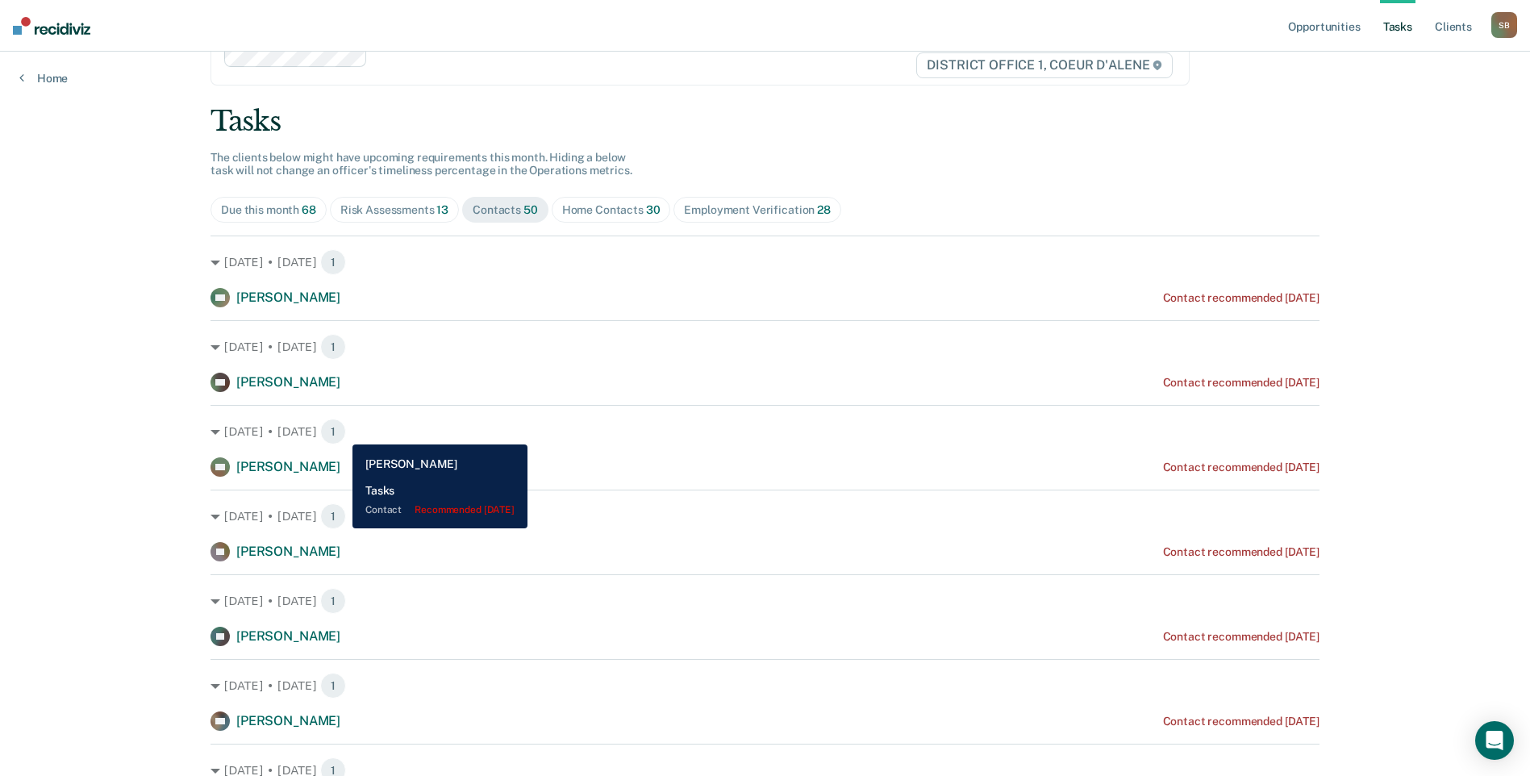
scroll to position [81, 0]
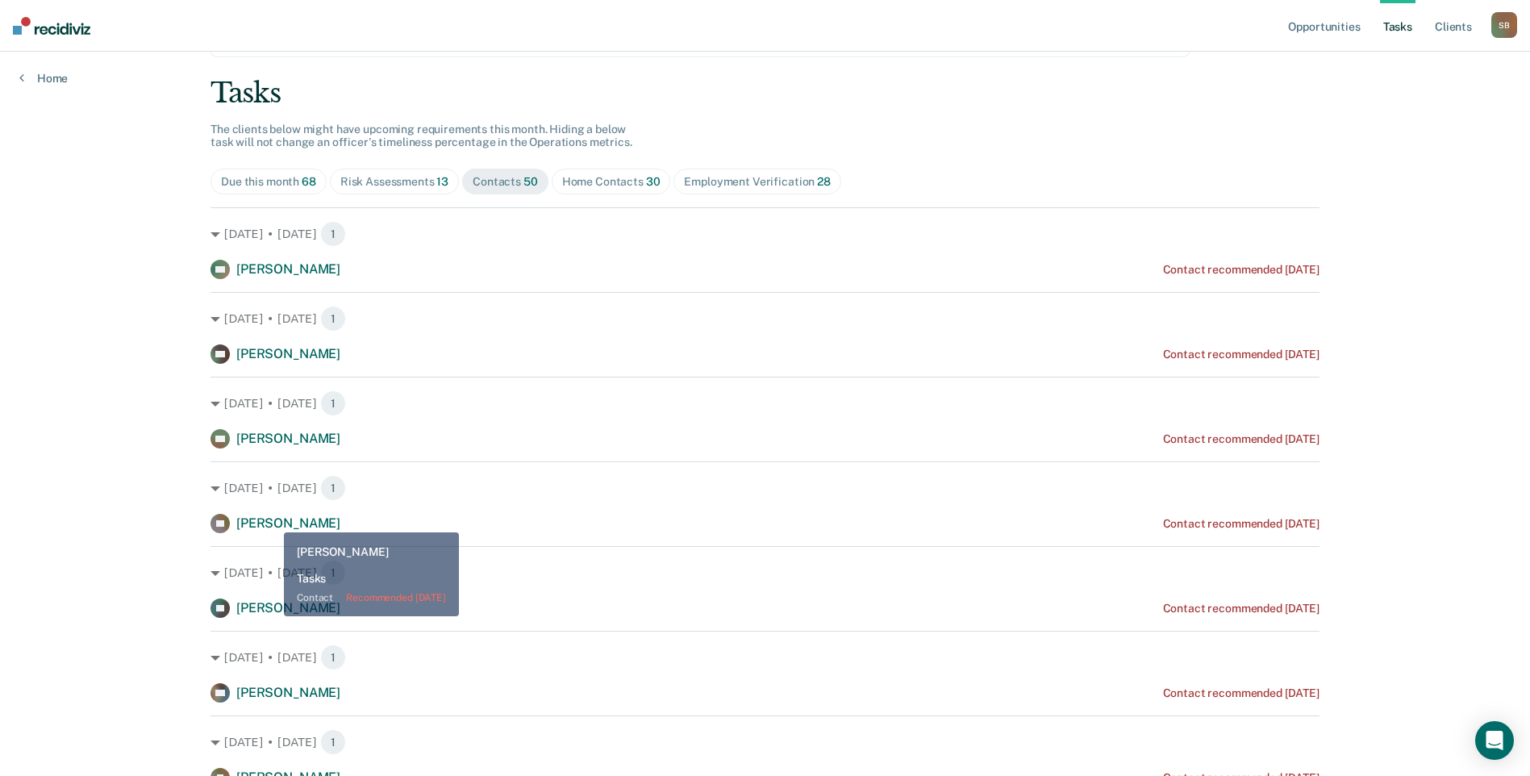
click at [272, 520] on span "[PERSON_NAME]" at bounding box center [288, 522] width 104 height 15
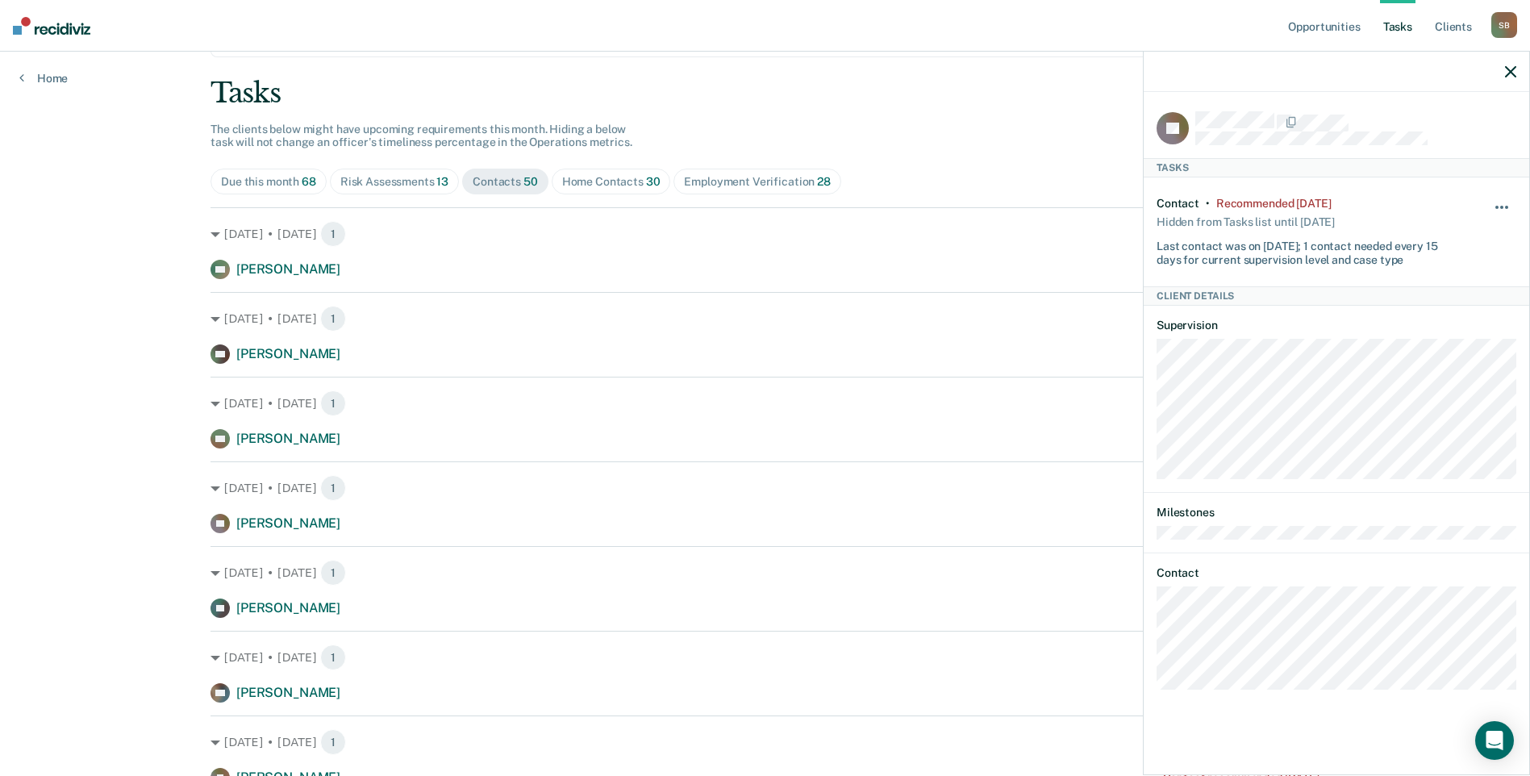
click at [1499, 206] on button "button" at bounding box center [1502, 215] width 27 height 26
click at [1434, 279] on button "7 days" at bounding box center [1458, 285] width 116 height 26
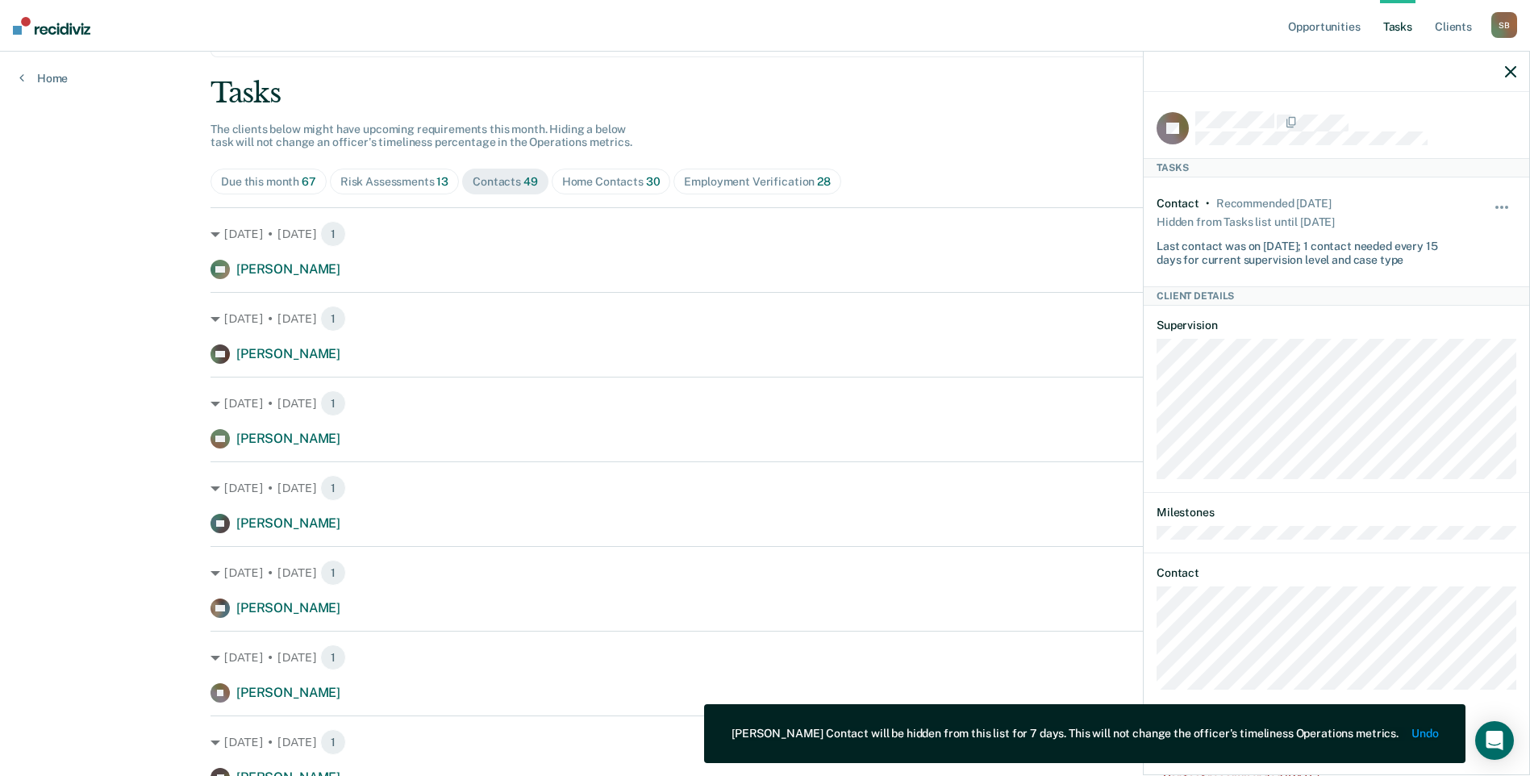
click at [1498, 200] on div "Unhide" at bounding box center [1502, 231] width 27 height 69
click at [1498, 206] on span "button" at bounding box center [1496, 207] width 3 height 3
click at [1115, 238] on div "[DATE] • [DATE] 1" at bounding box center [764, 234] width 1109 height 26
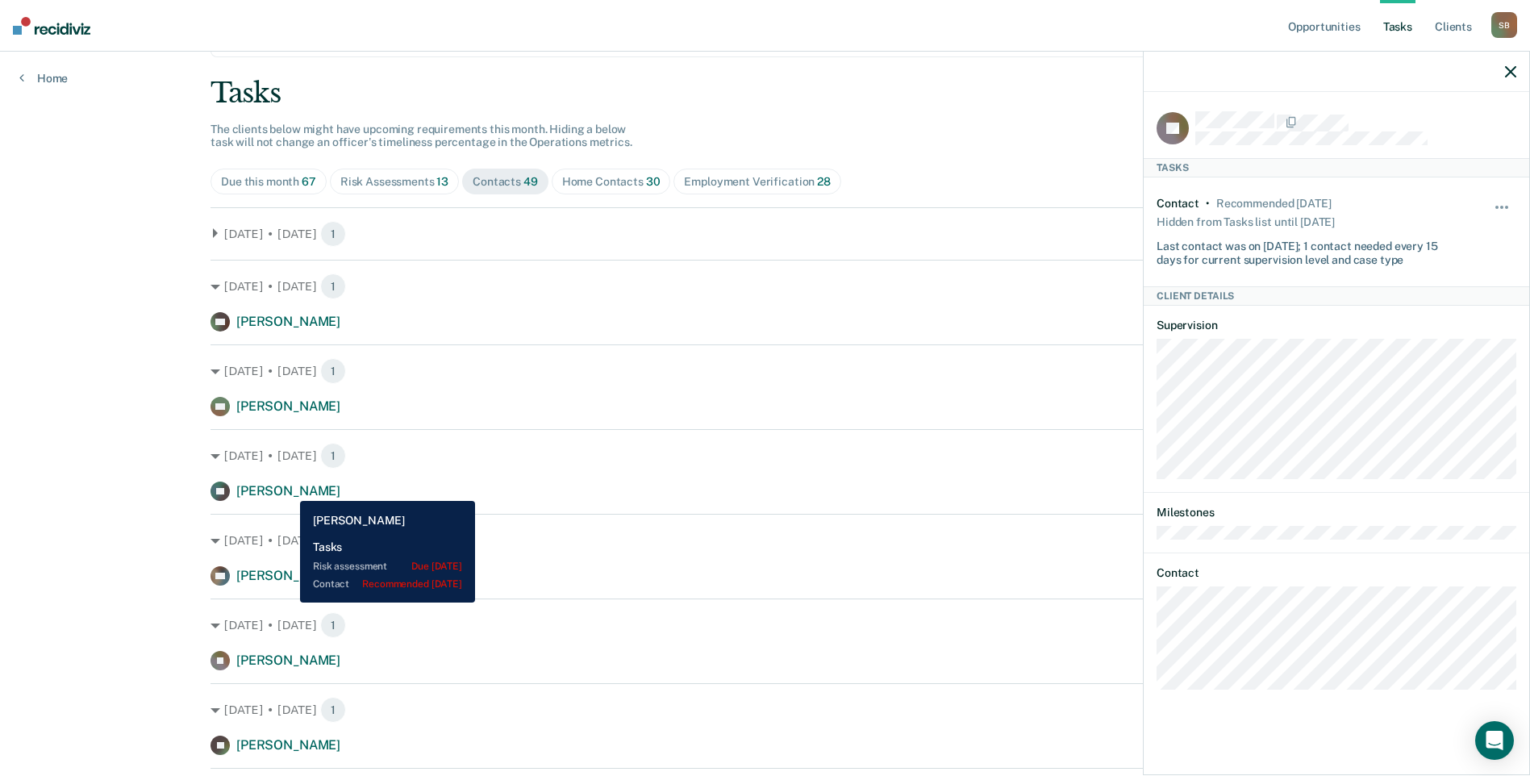
click at [288, 489] on span "[PERSON_NAME]" at bounding box center [288, 490] width 104 height 15
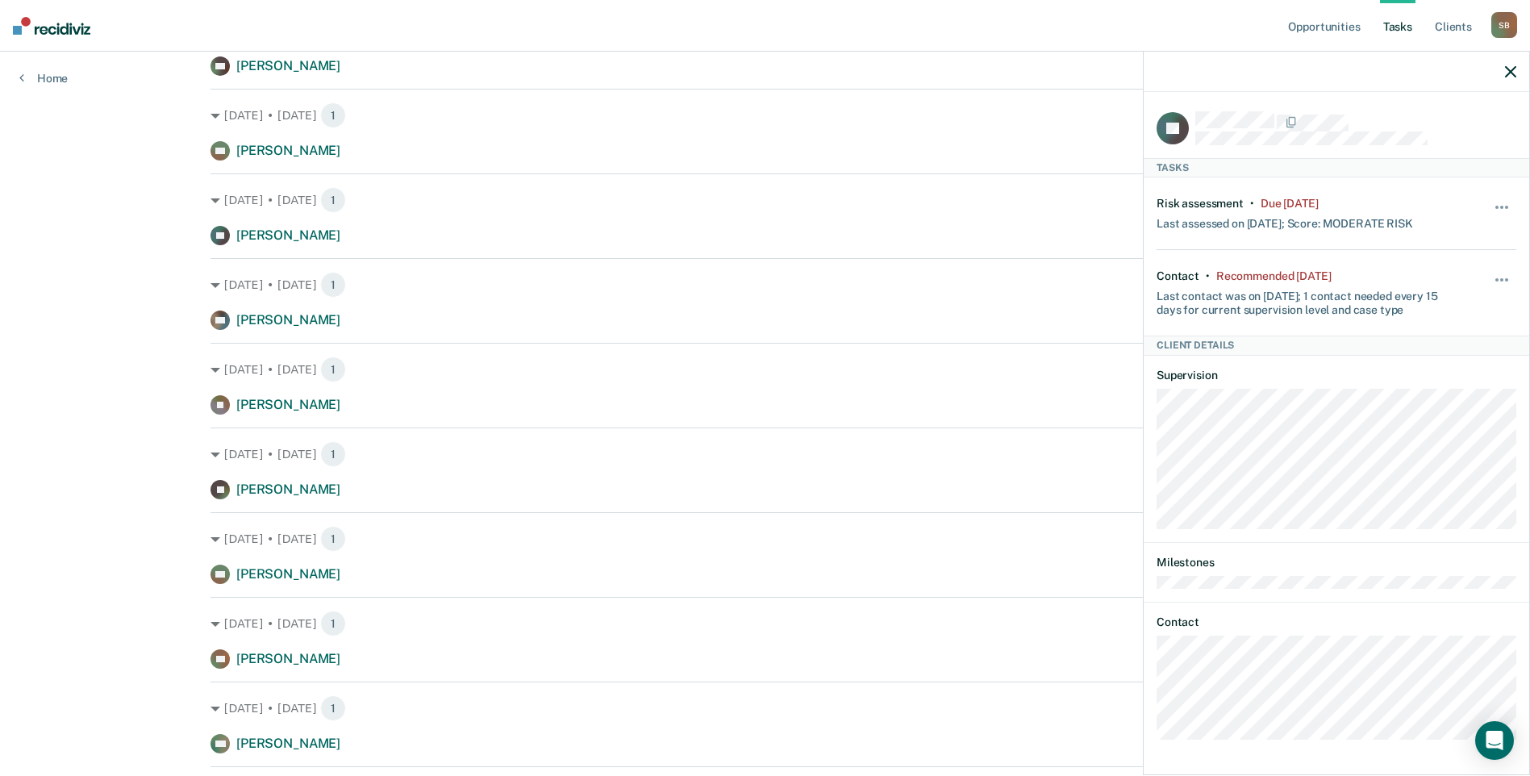
scroll to position [484, 0]
